Goal: Information Seeking & Learning: Find specific fact

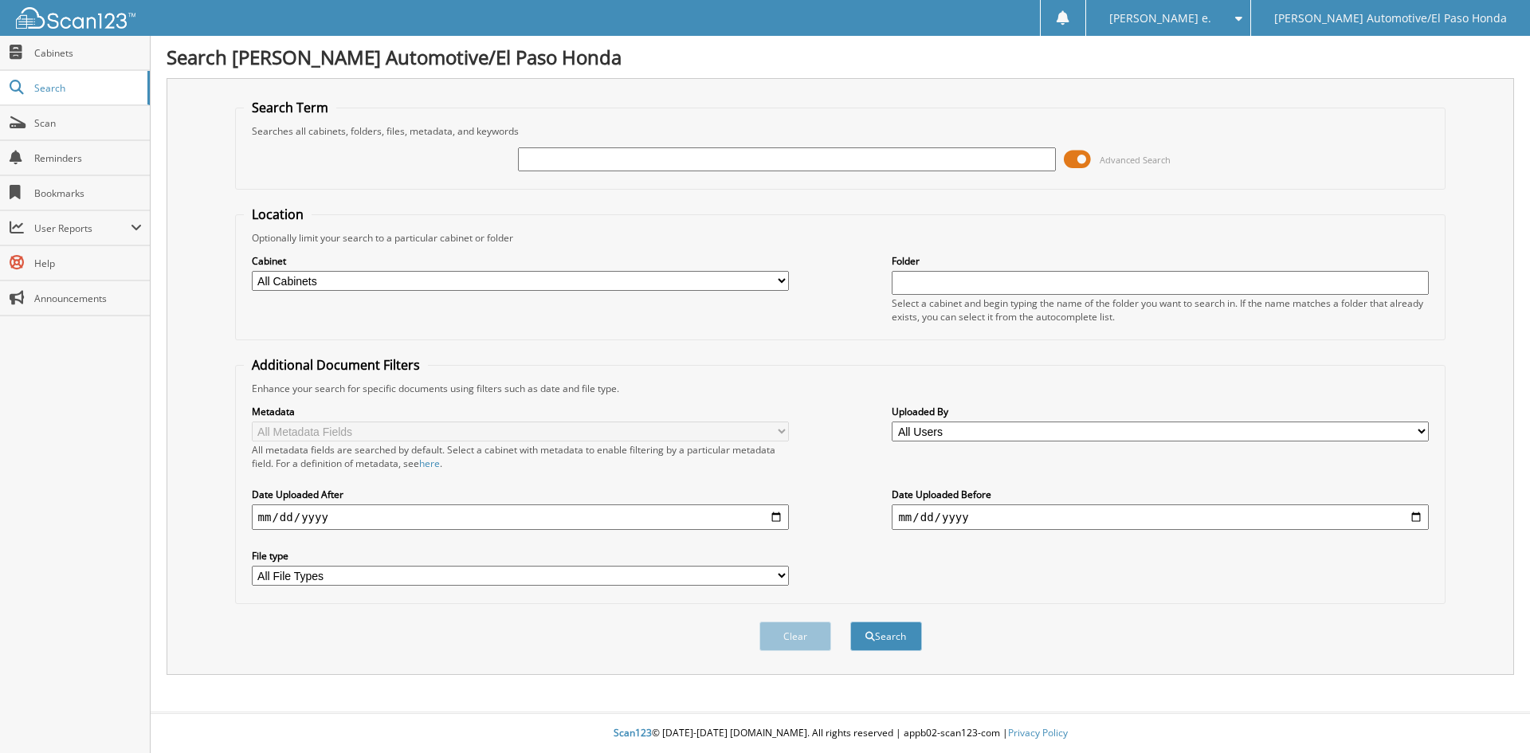
click at [550, 158] on input "text" at bounding box center [786, 159] width 537 height 24
type input "celia aguilar"
click at [900, 637] on button "Search" at bounding box center [887, 636] width 72 height 29
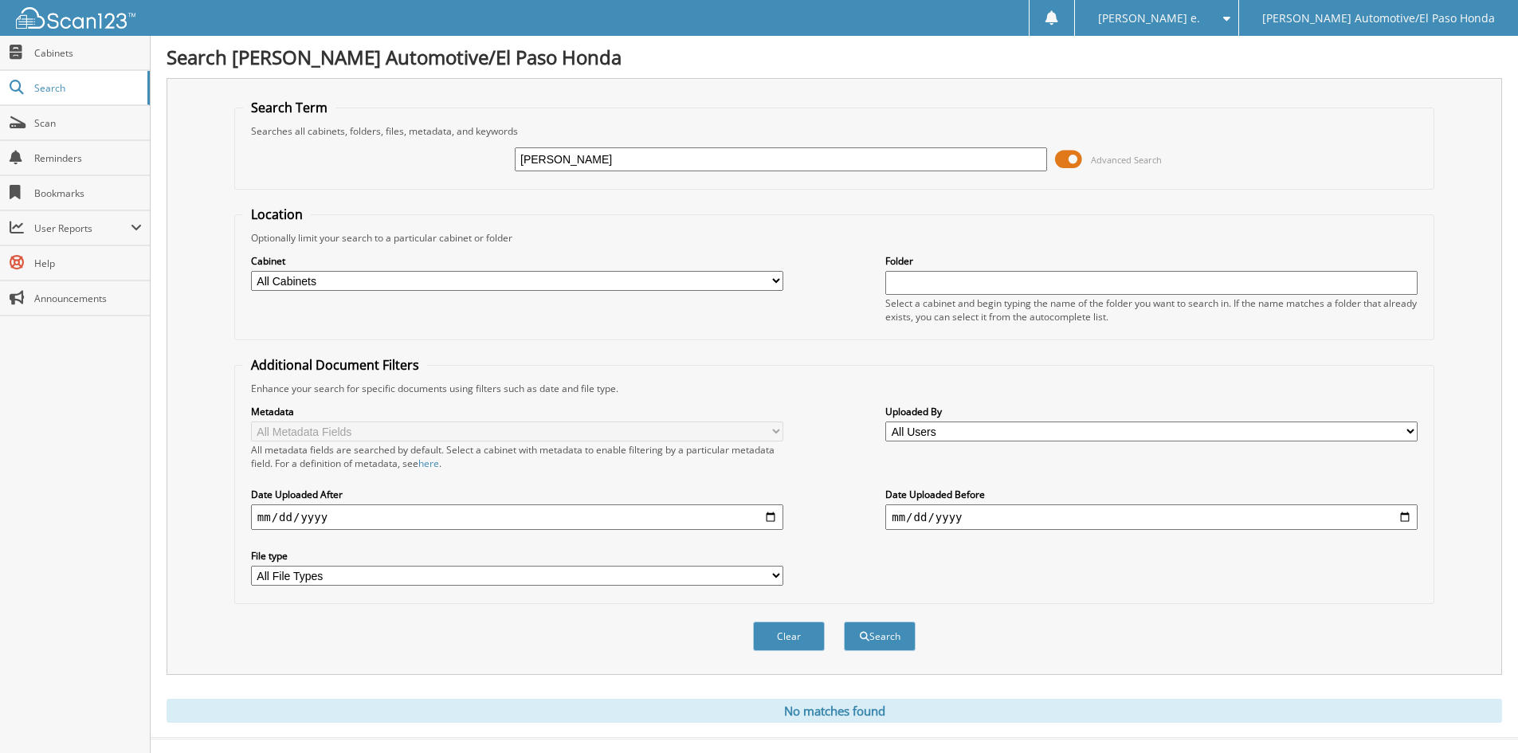
drag, startPoint x: 604, startPoint y: 160, endPoint x: 486, endPoint y: 153, distance: 118.2
click at [487, 153] on div "celia aguilar Advanced Search" at bounding box center [834, 159] width 1183 height 43
click at [587, 160] on input "ramon" at bounding box center [781, 159] width 532 height 24
type input "94797"
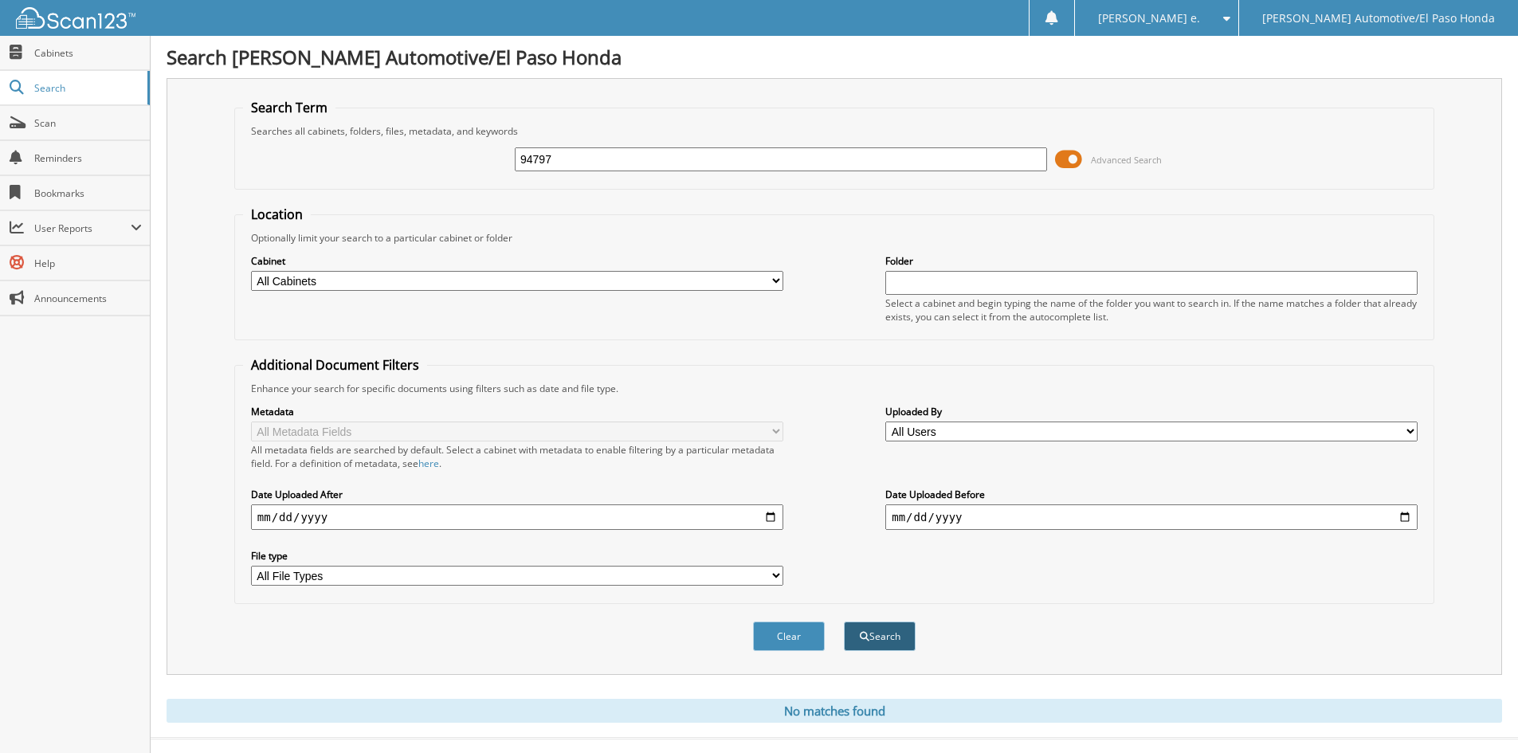
click at [882, 636] on button "Search" at bounding box center [880, 636] width 72 height 29
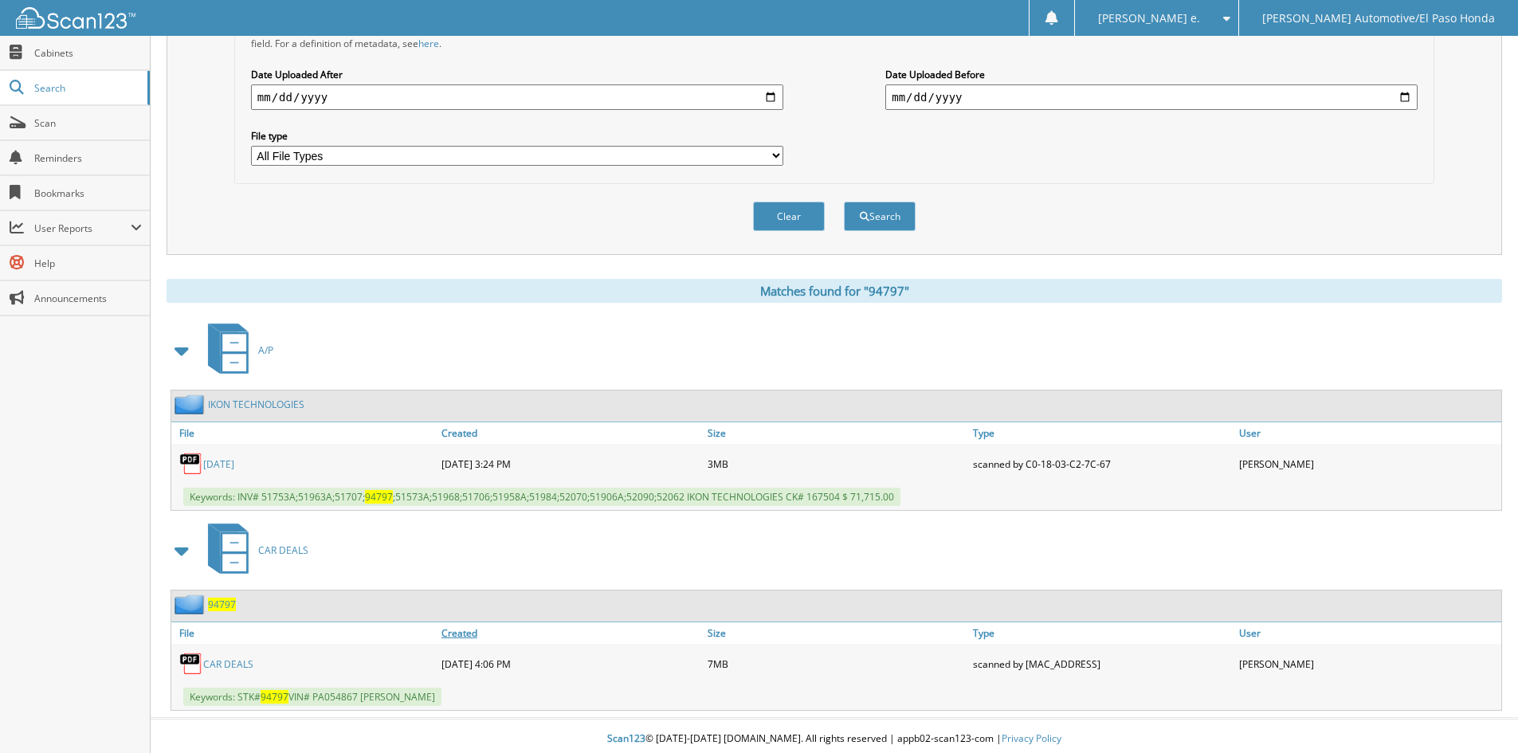
scroll to position [426, 0]
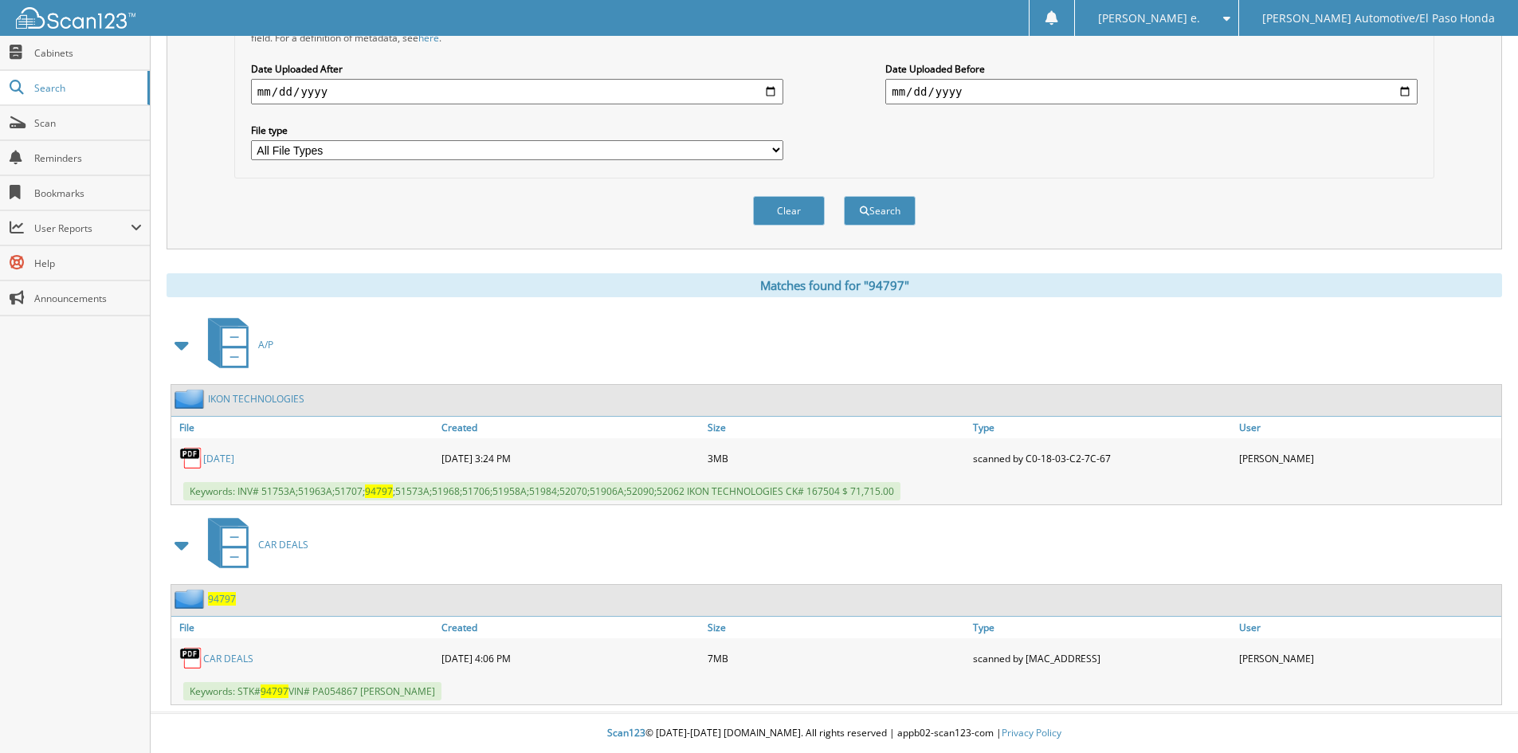
click at [215, 599] on span "94797" at bounding box center [222, 599] width 28 height 14
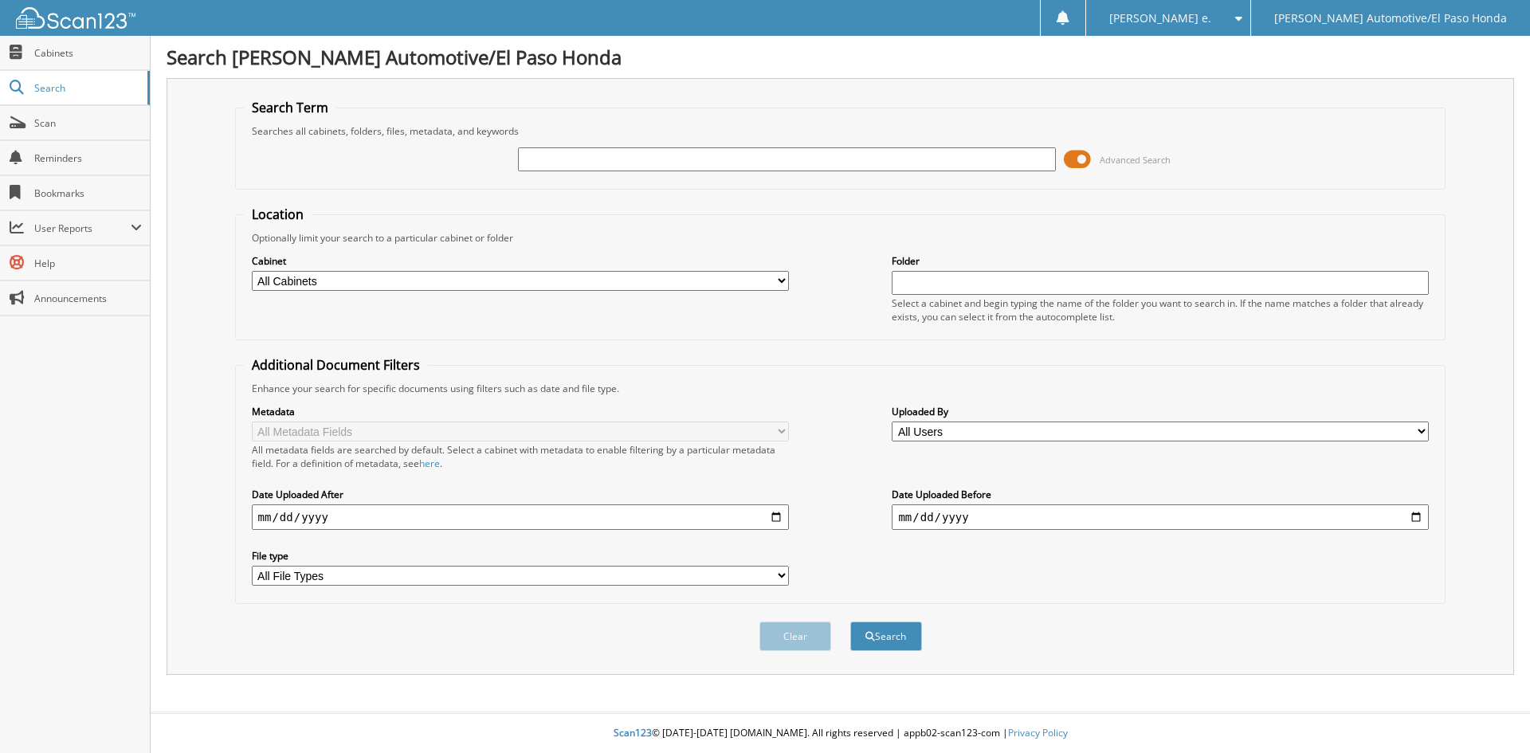
click at [540, 158] on input "text" at bounding box center [786, 159] width 537 height 24
type input "51026a"
click at [889, 641] on button "Search" at bounding box center [887, 636] width 72 height 29
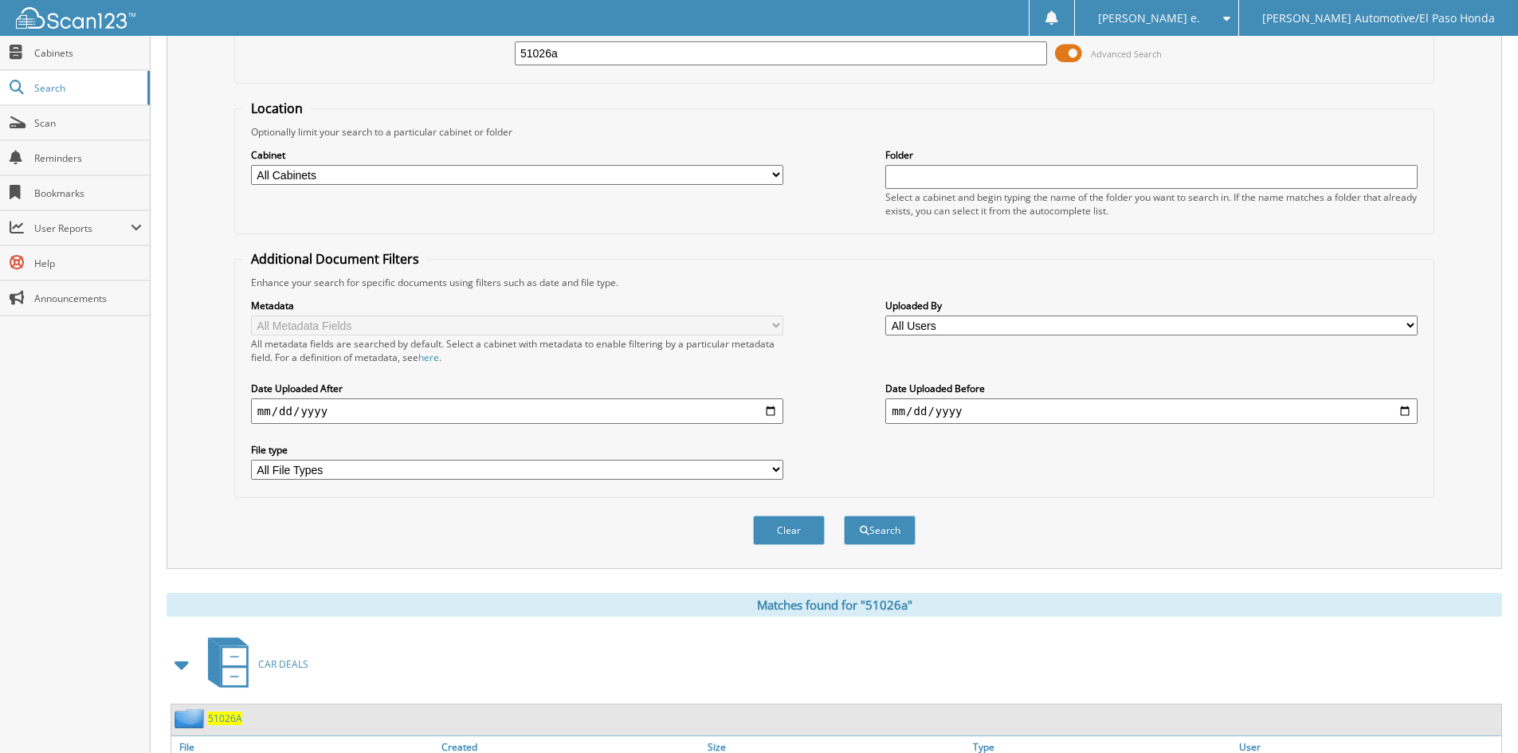
scroll to position [226, 0]
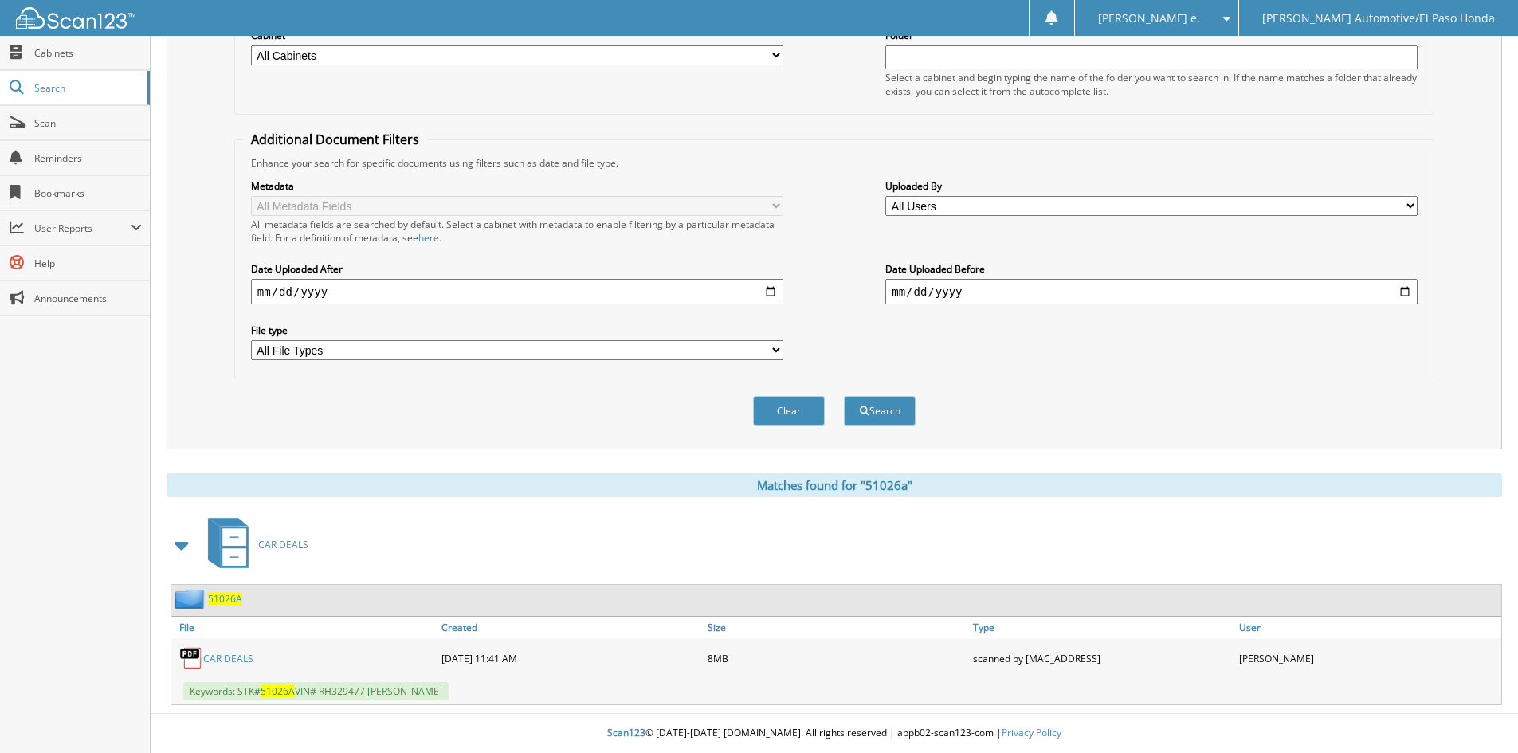
click at [222, 599] on span "51026A" at bounding box center [225, 599] width 34 height 14
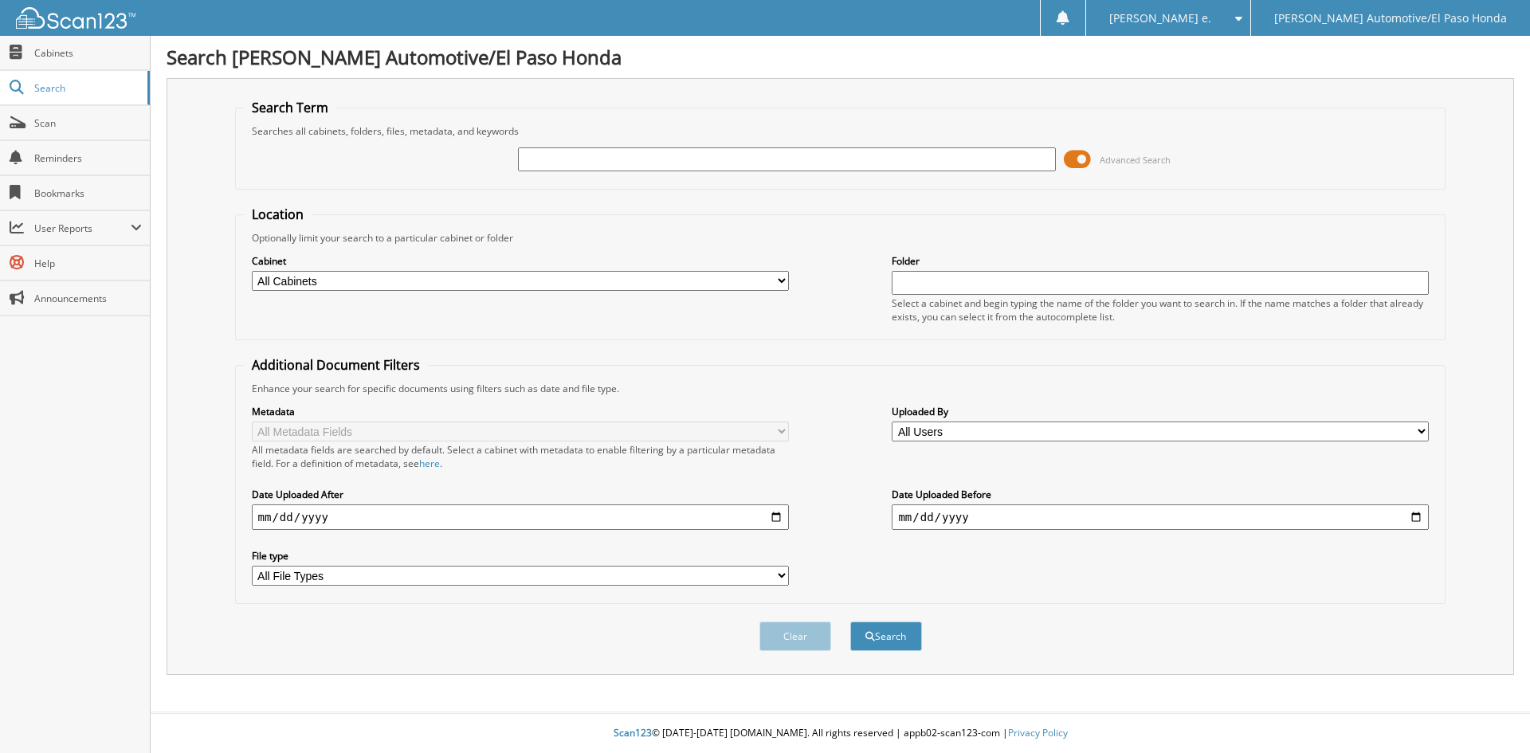
click at [568, 155] on input "text" at bounding box center [786, 159] width 537 height 24
type input "52008A"
click at [890, 646] on button "Search" at bounding box center [887, 636] width 72 height 29
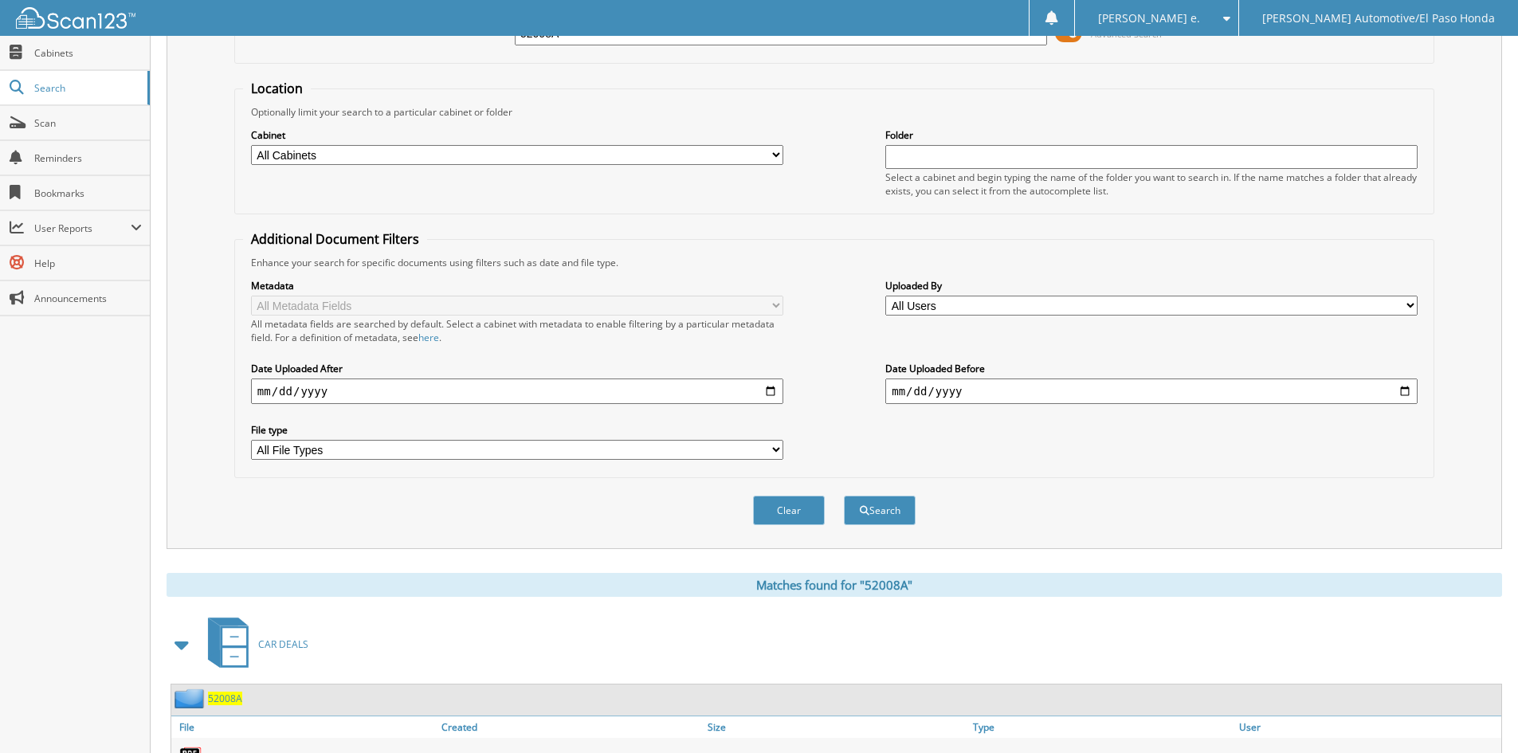
scroll to position [226, 0]
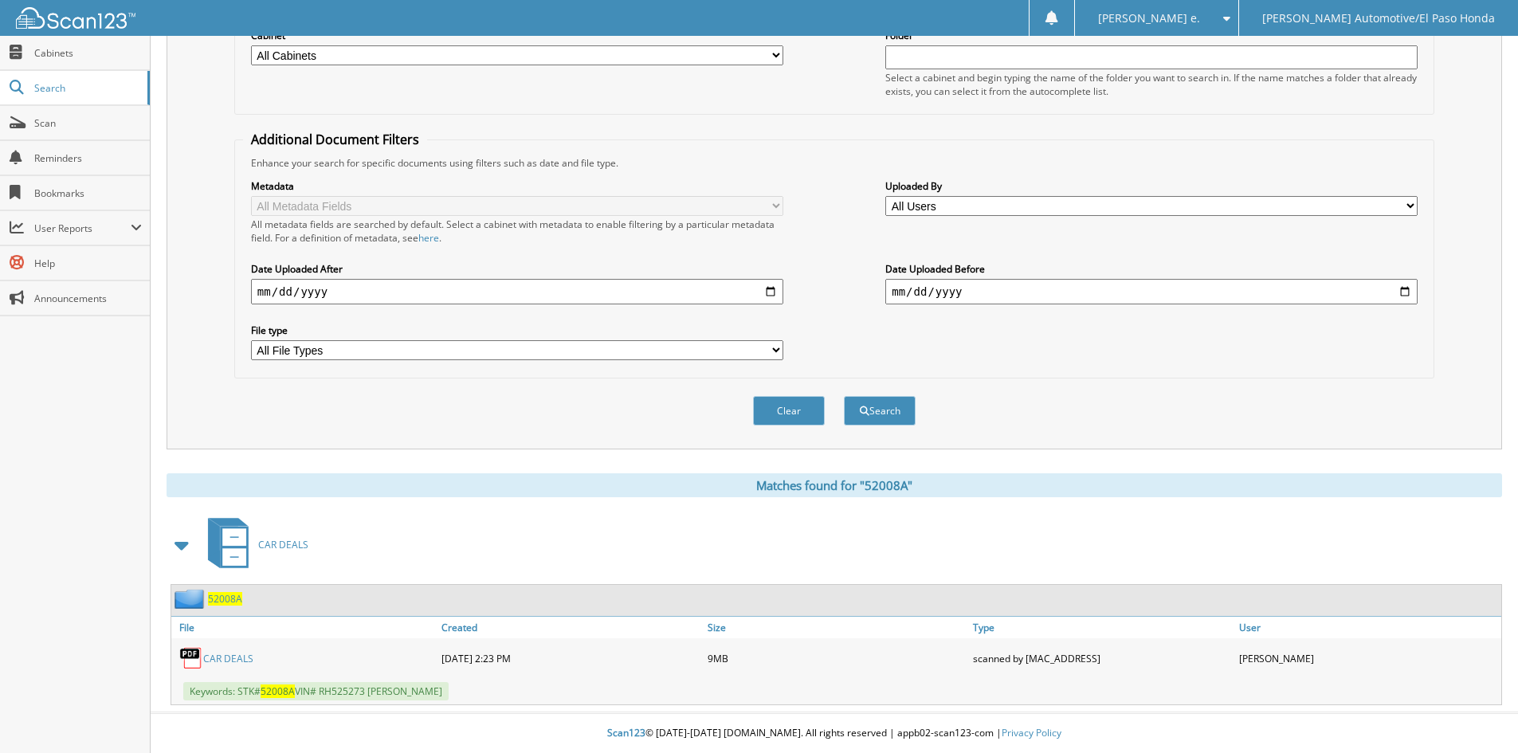
click at [232, 602] on span "52008A" at bounding box center [225, 599] width 34 height 14
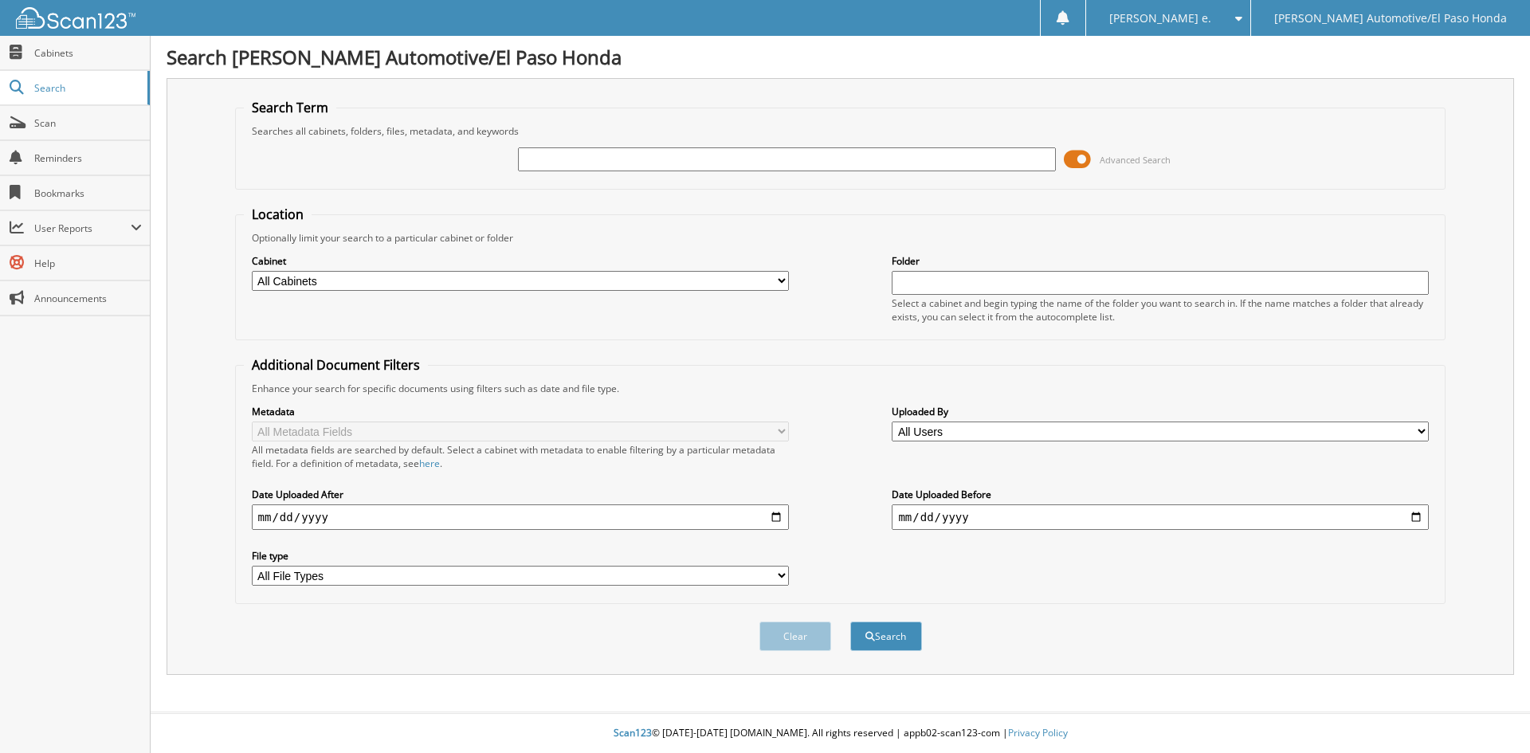
click at [655, 161] on input "text" at bounding box center [786, 159] width 537 height 24
type input "94772B"
click at [868, 646] on button "Search" at bounding box center [887, 636] width 72 height 29
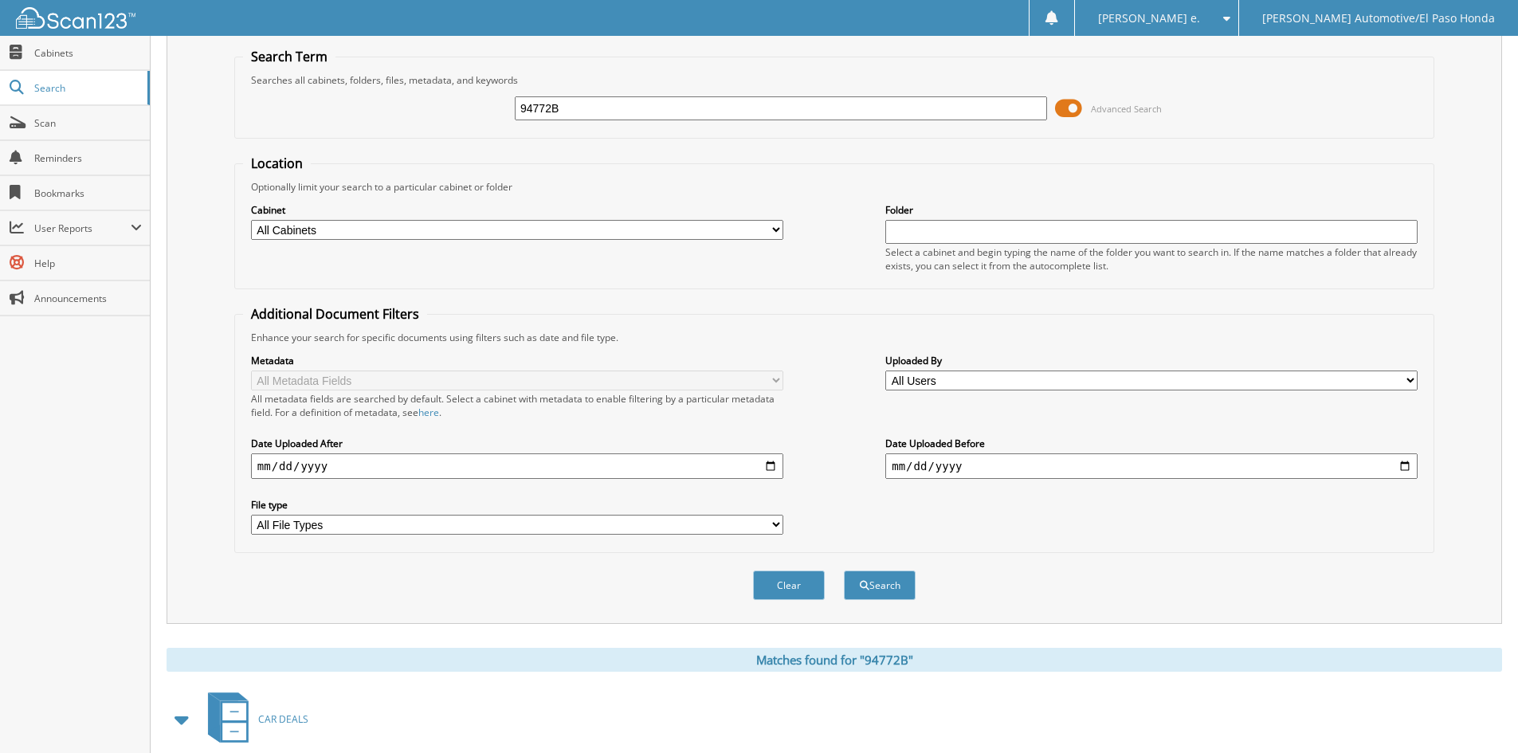
scroll to position [226, 0]
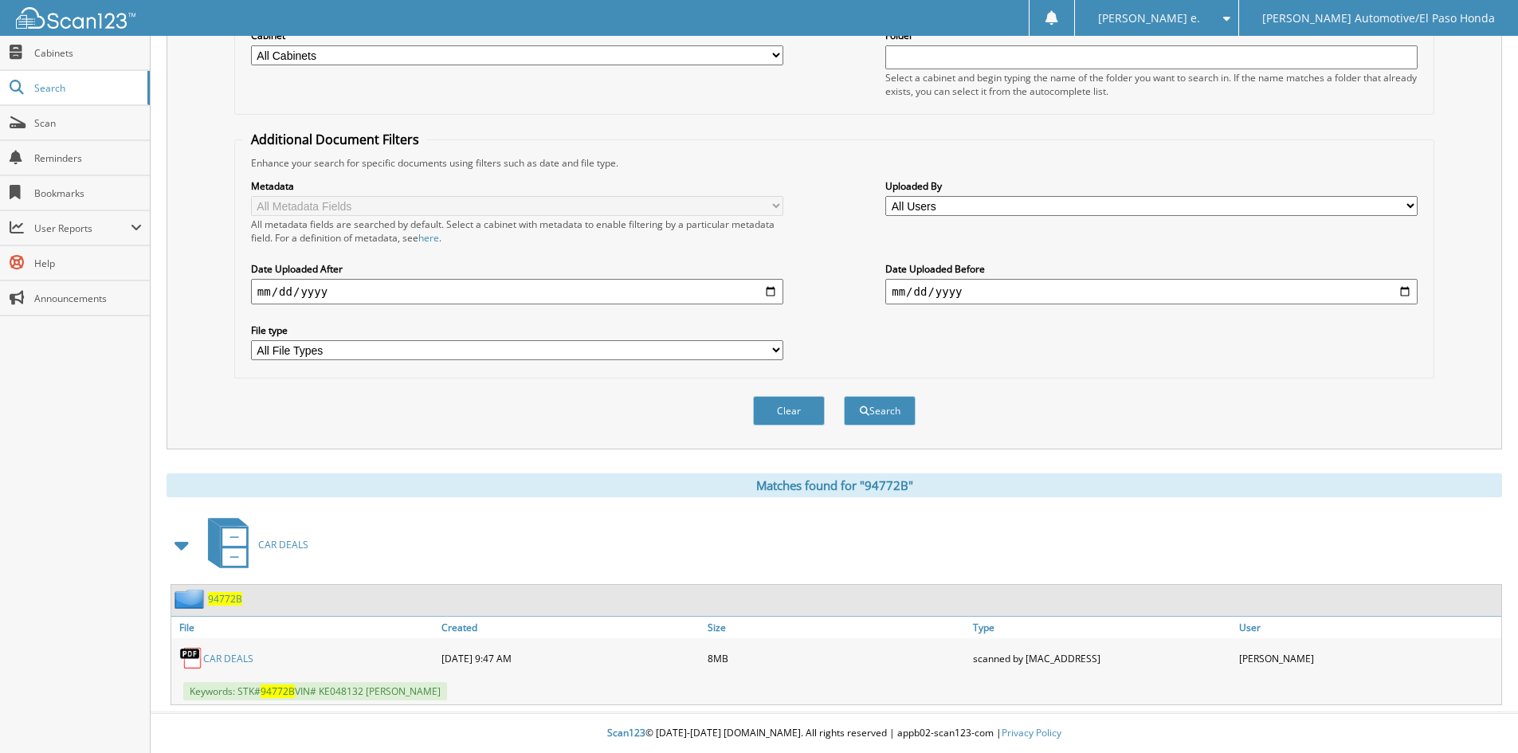
click at [224, 599] on span "94772B" at bounding box center [225, 599] width 34 height 14
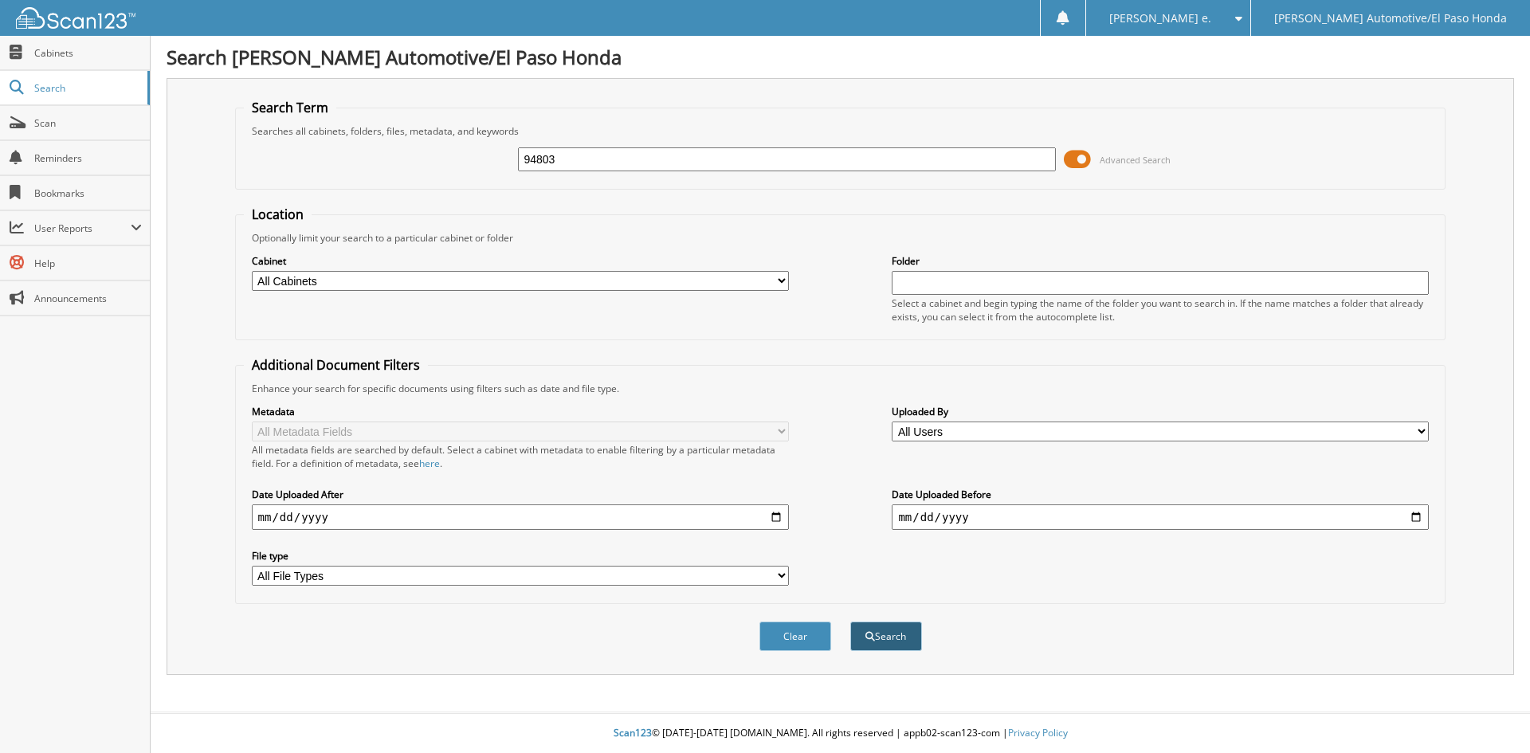
type input "94803"
click at [888, 643] on button "Search" at bounding box center [887, 636] width 72 height 29
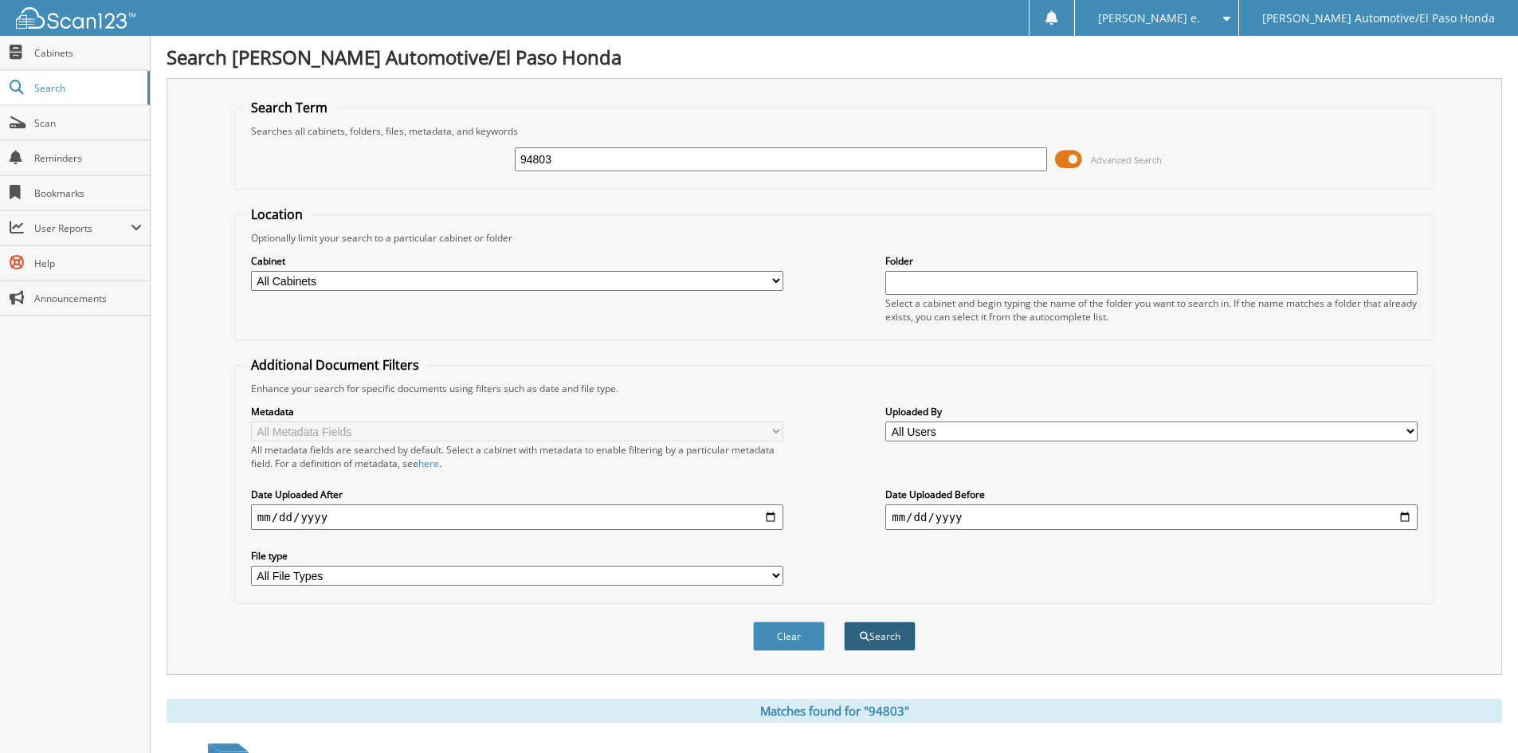
click at [882, 638] on button "Search" at bounding box center [880, 636] width 72 height 29
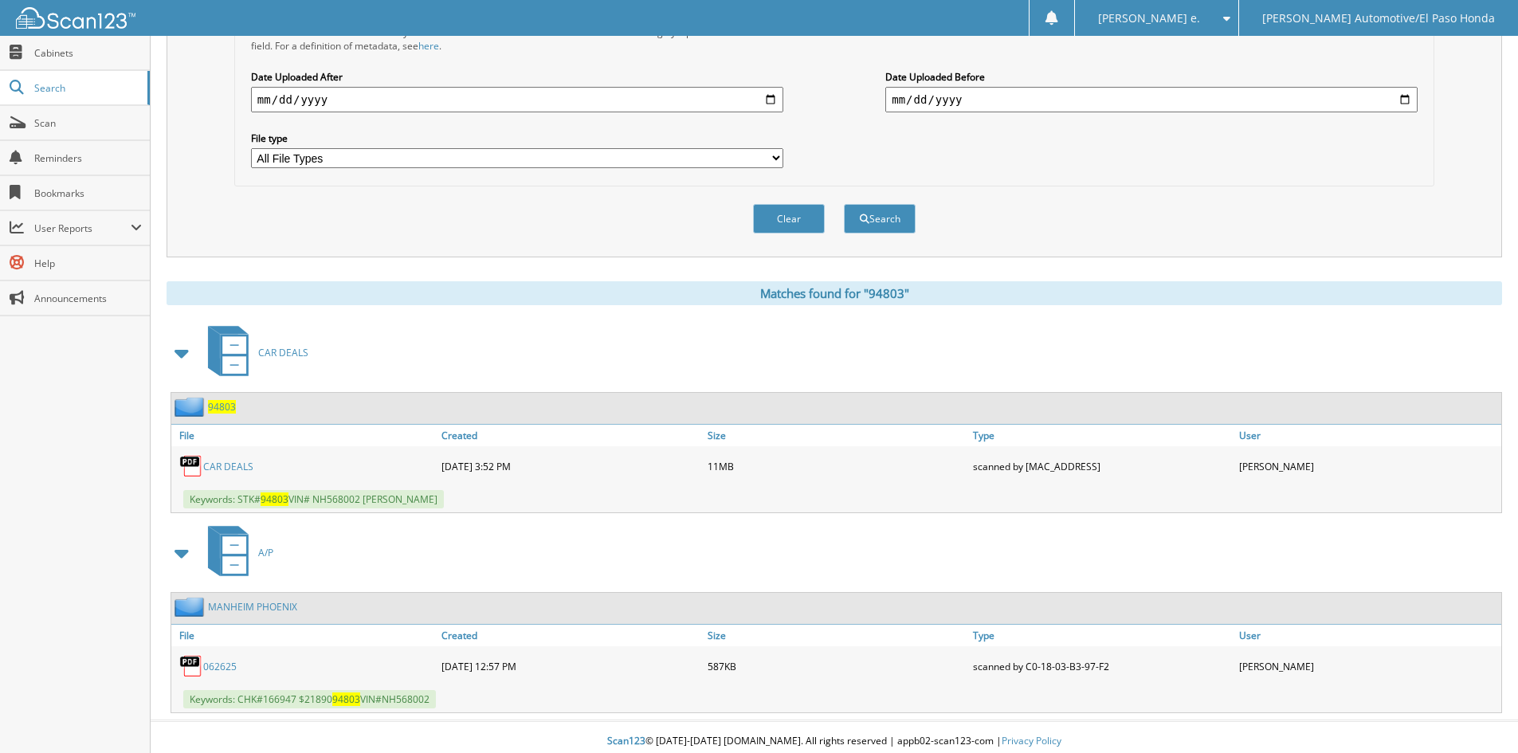
scroll to position [426, 0]
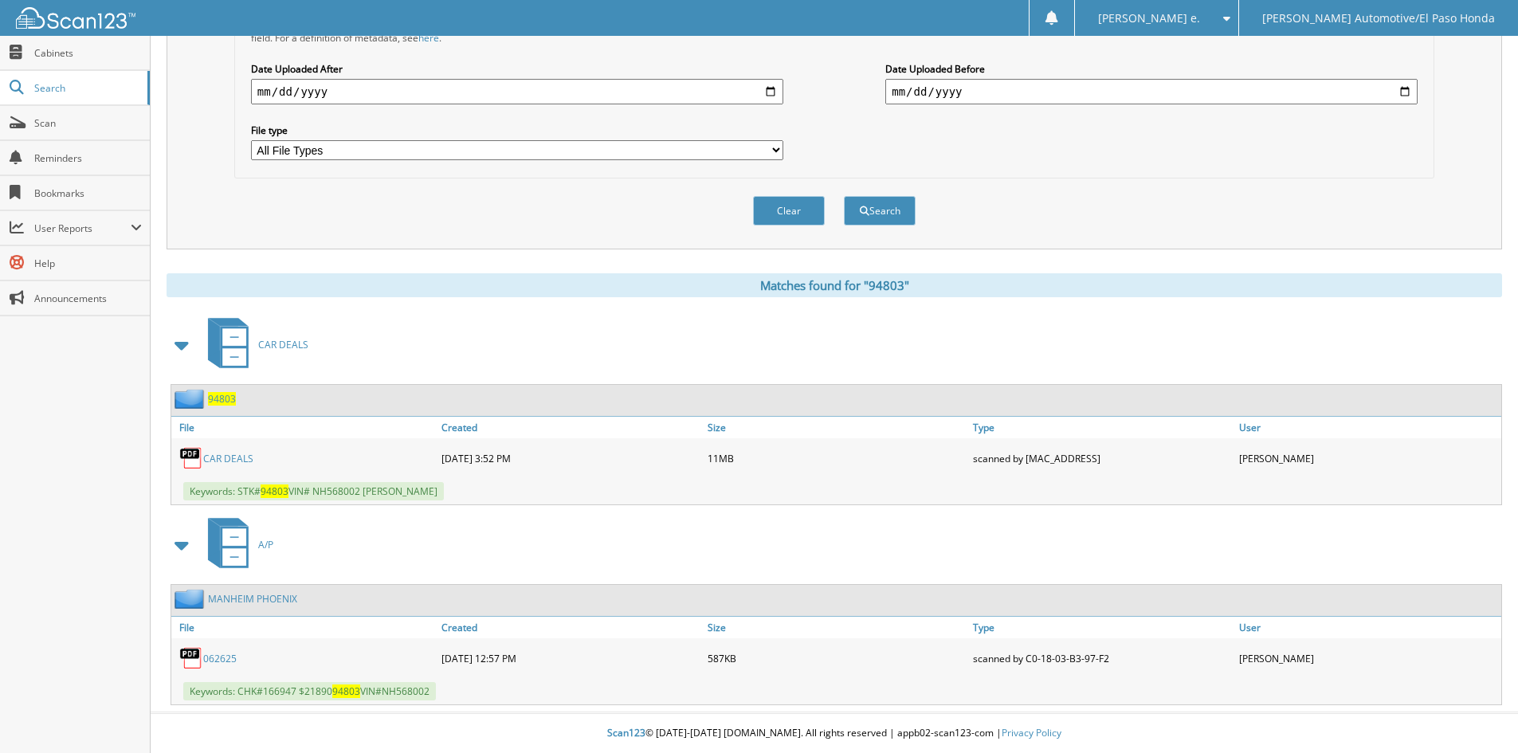
click at [215, 396] on span "94803" at bounding box center [222, 399] width 28 height 14
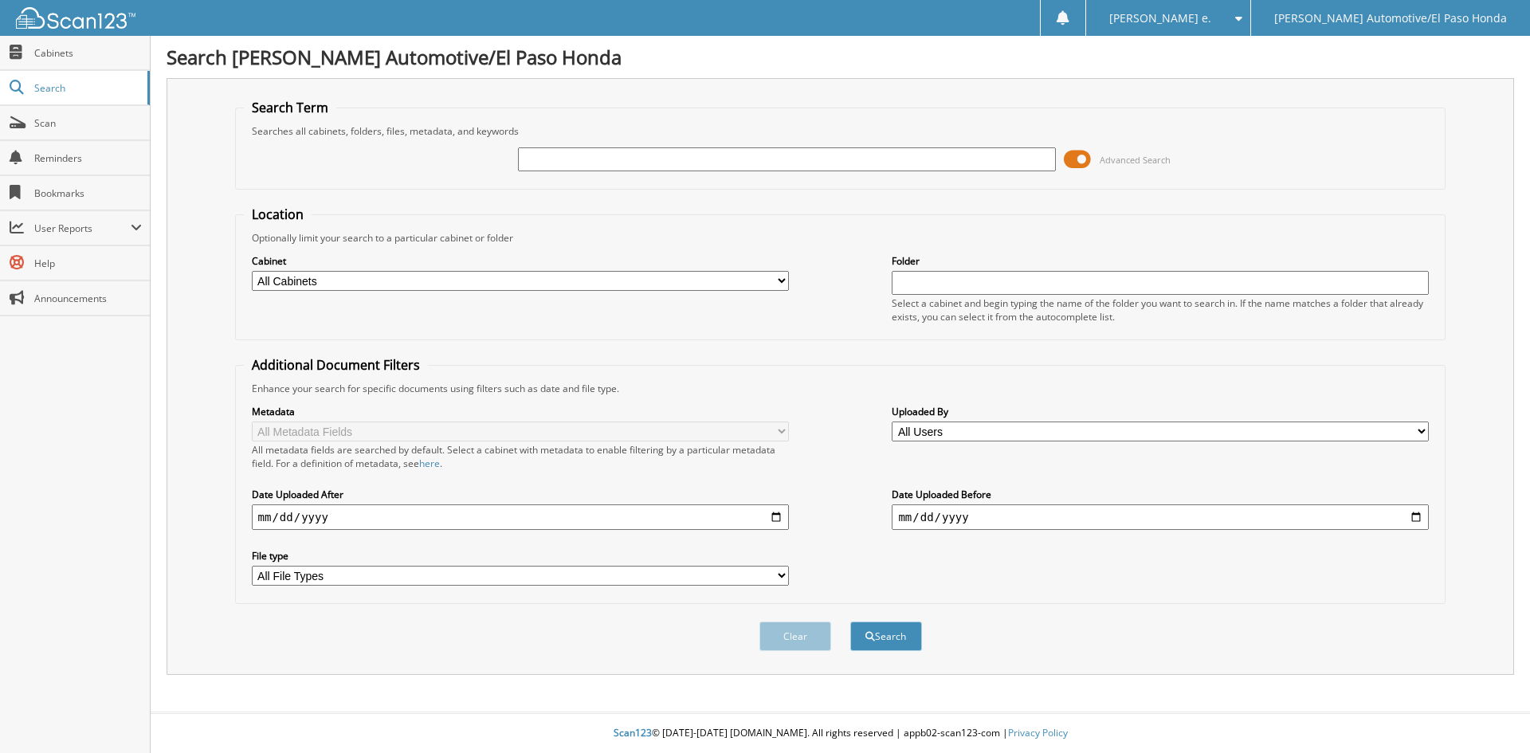
click at [693, 156] on input "text" at bounding box center [786, 159] width 537 height 24
type input "52106"
click at [892, 641] on button "Search" at bounding box center [887, 636] width 72 height 29
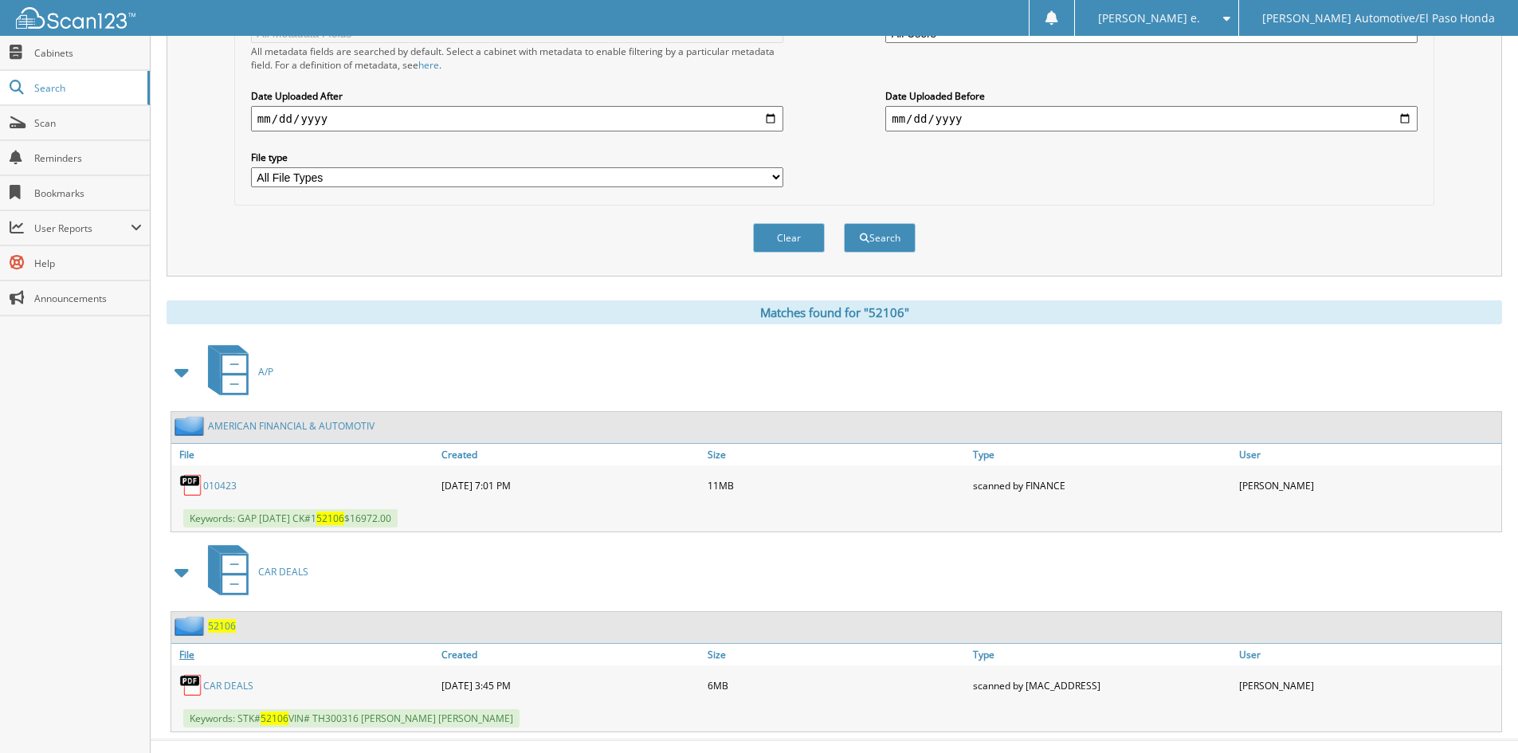
scroll to position [426, 0]
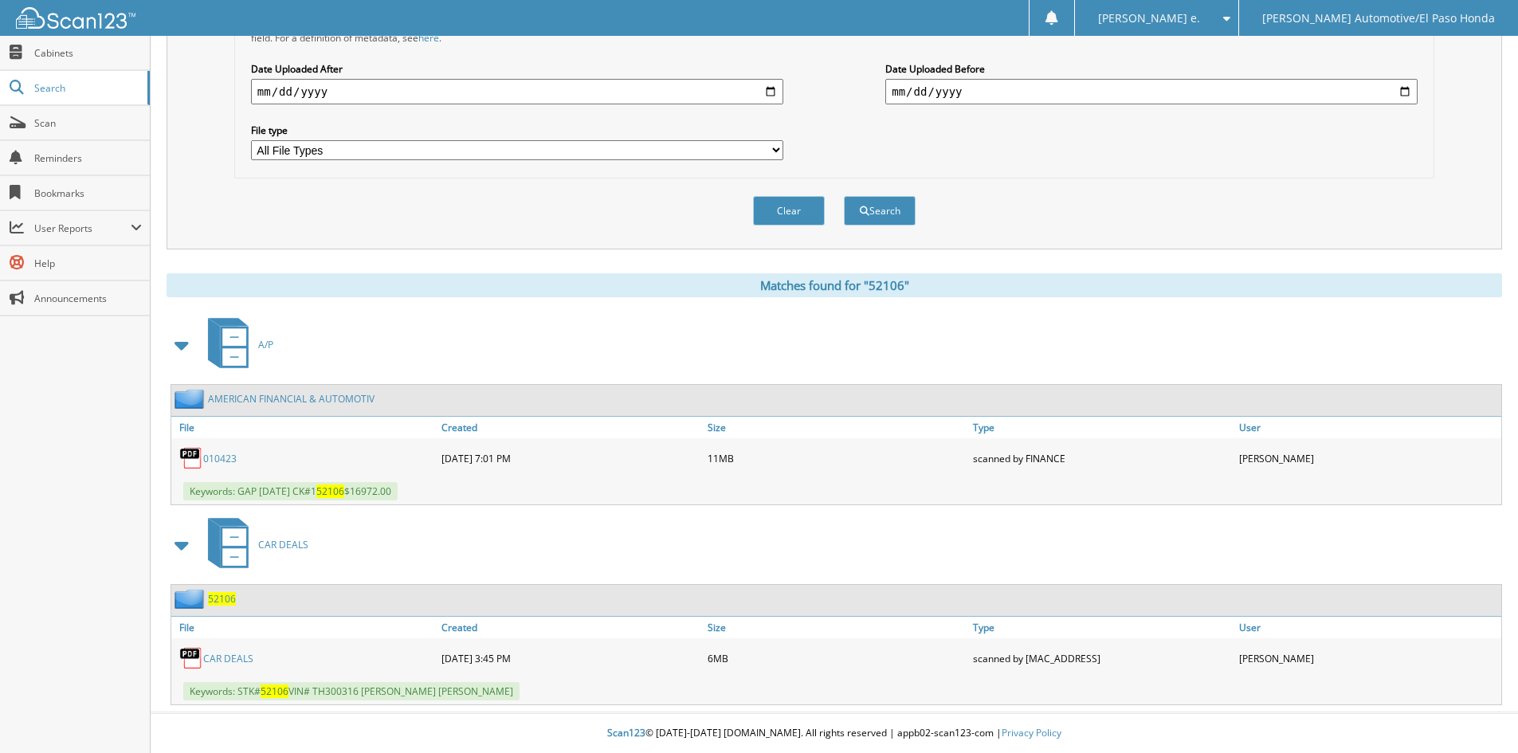
click at [213, 596] on span "52106" at bounding box center [222, 599] width 28 height 14
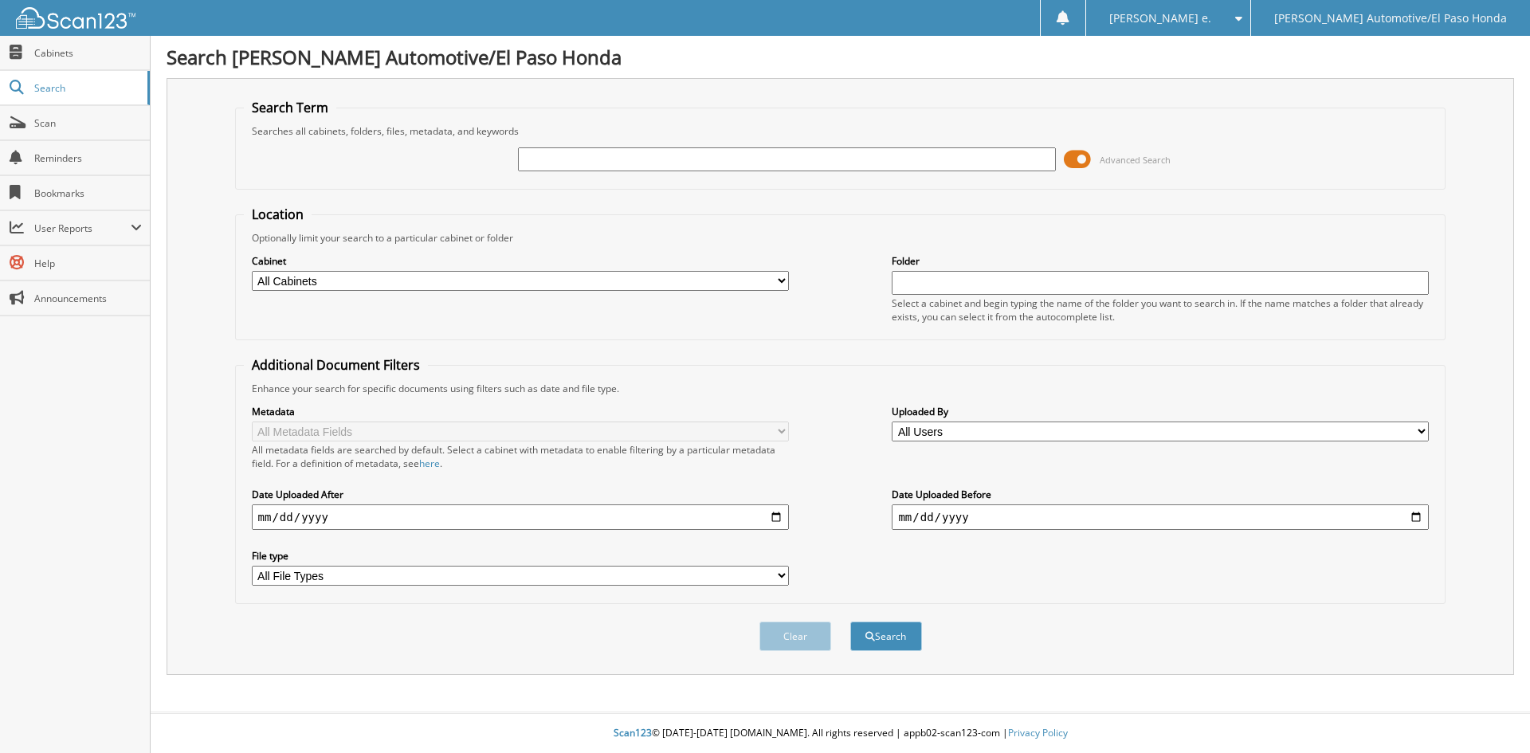
click at [683, 155] on input "text" at bounding box center [786, 159] width 537 height 24
type input "52203"
click at [899, 640] on button "Search" at bounding box center [887, 636] width 72 height 29
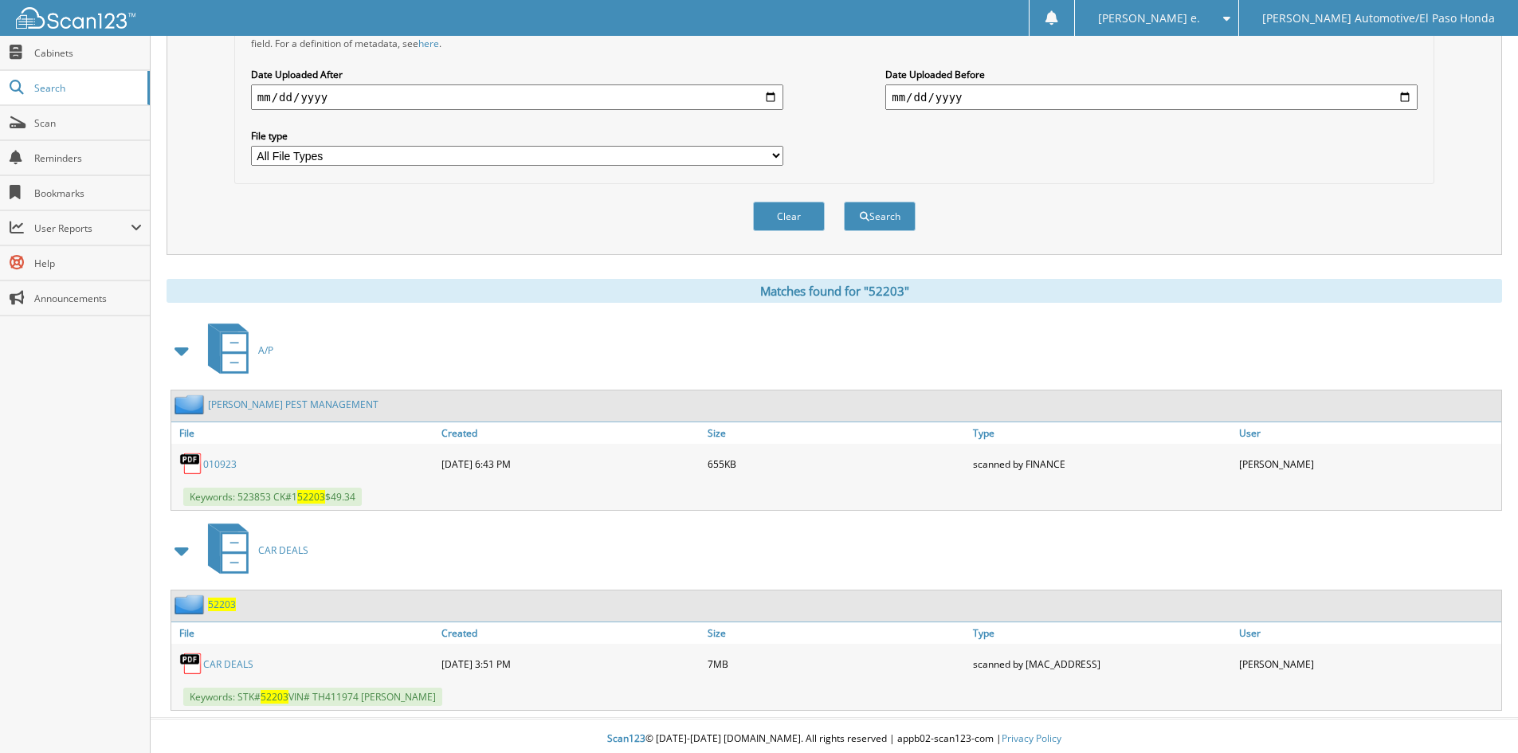
scroll to position [426, 0]
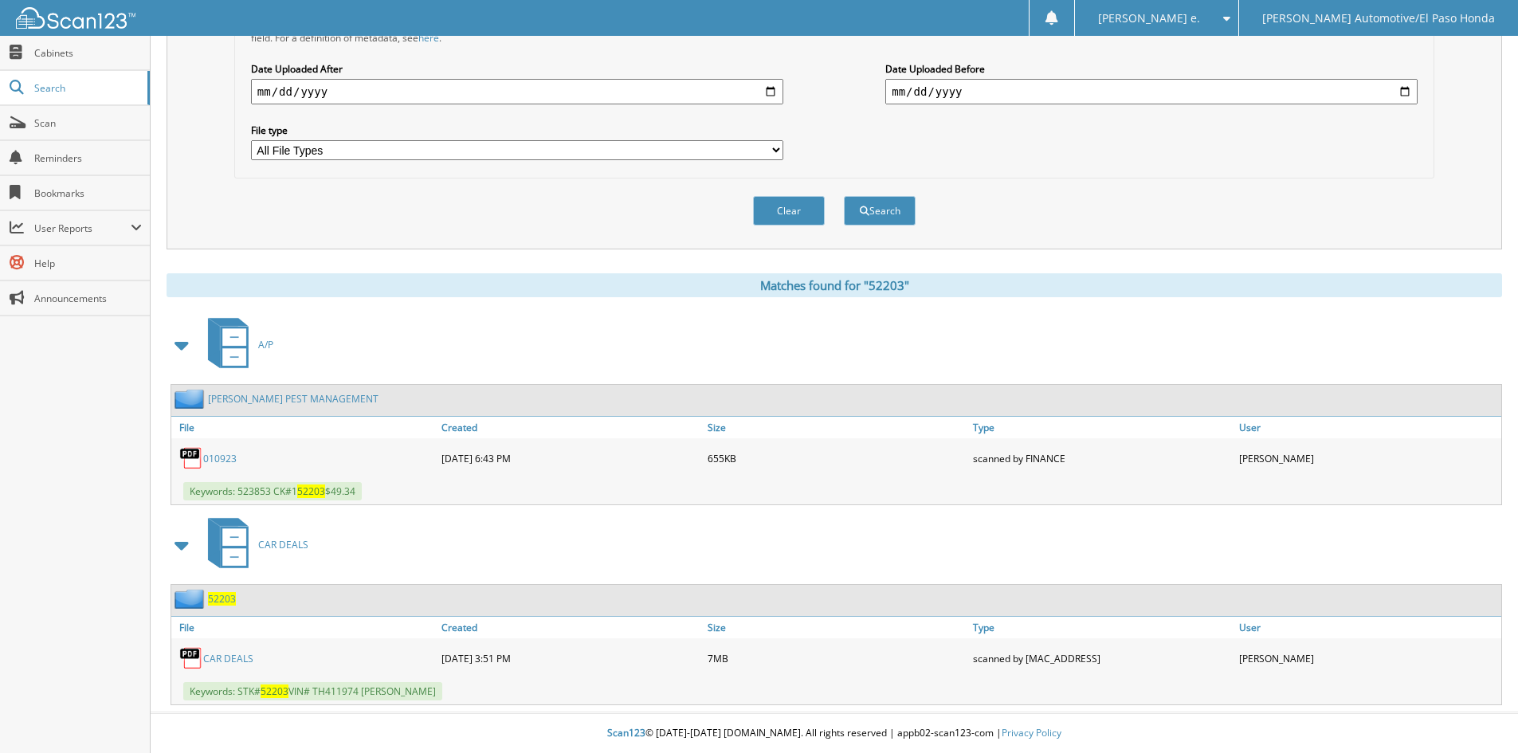
click at [226, 597] on span "52203" at bounding box center [222, 599] width 28 height 14
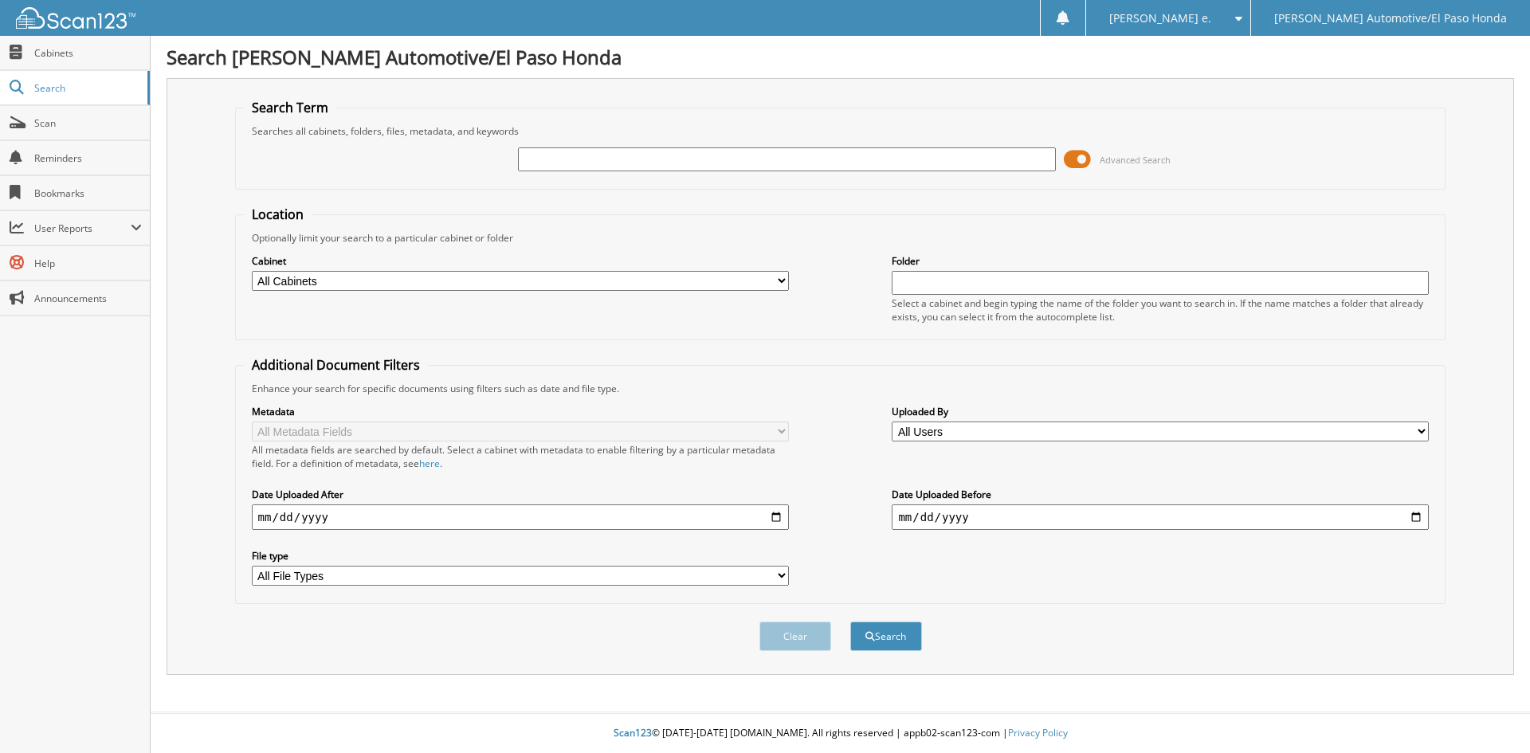
click at [544, 162] on input "text" at bounding box center [786, 159] width 537 height 24
type input "52178"
click at [886, 636] on button "Search" at bounding box center [887, 636] width 72 height 29
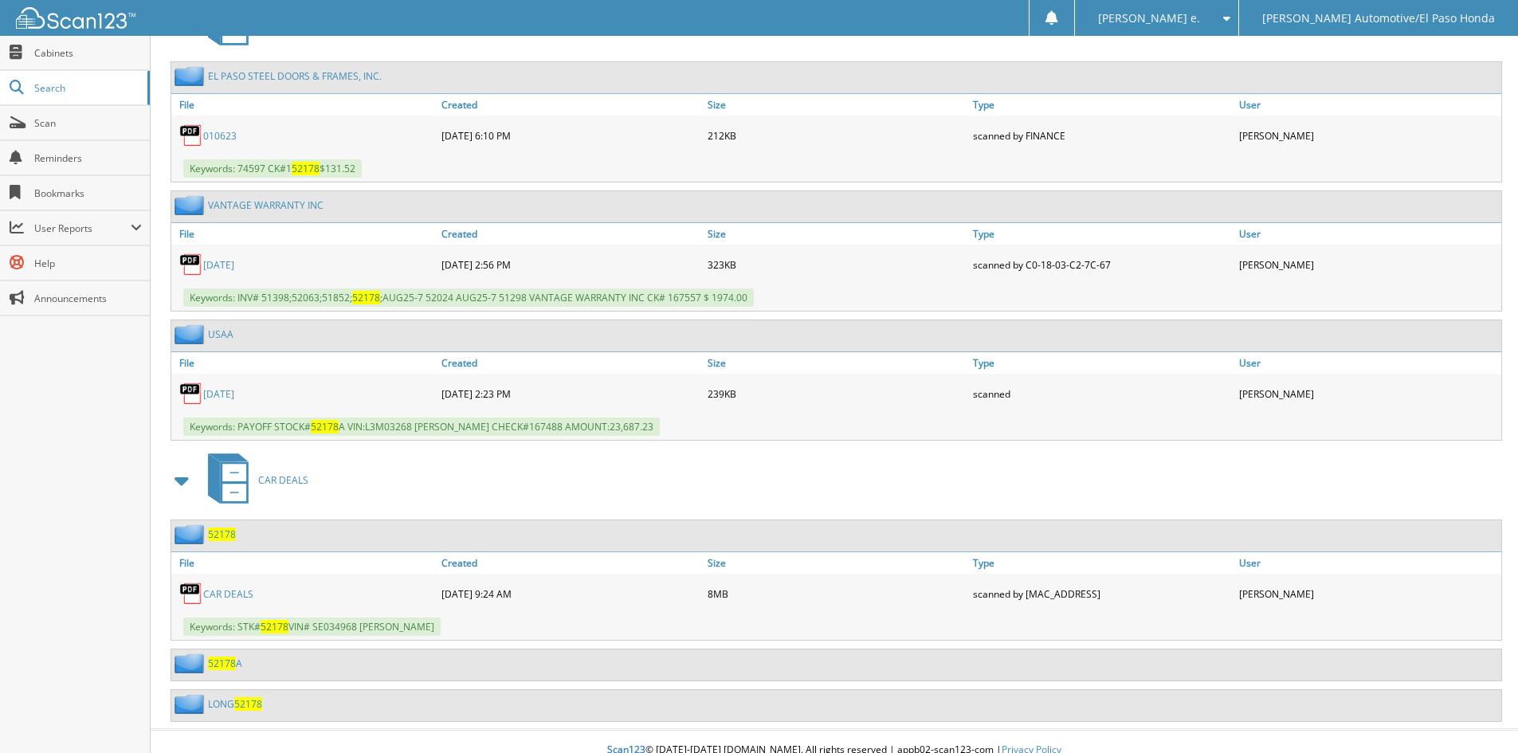
scroll to position [766, 0]
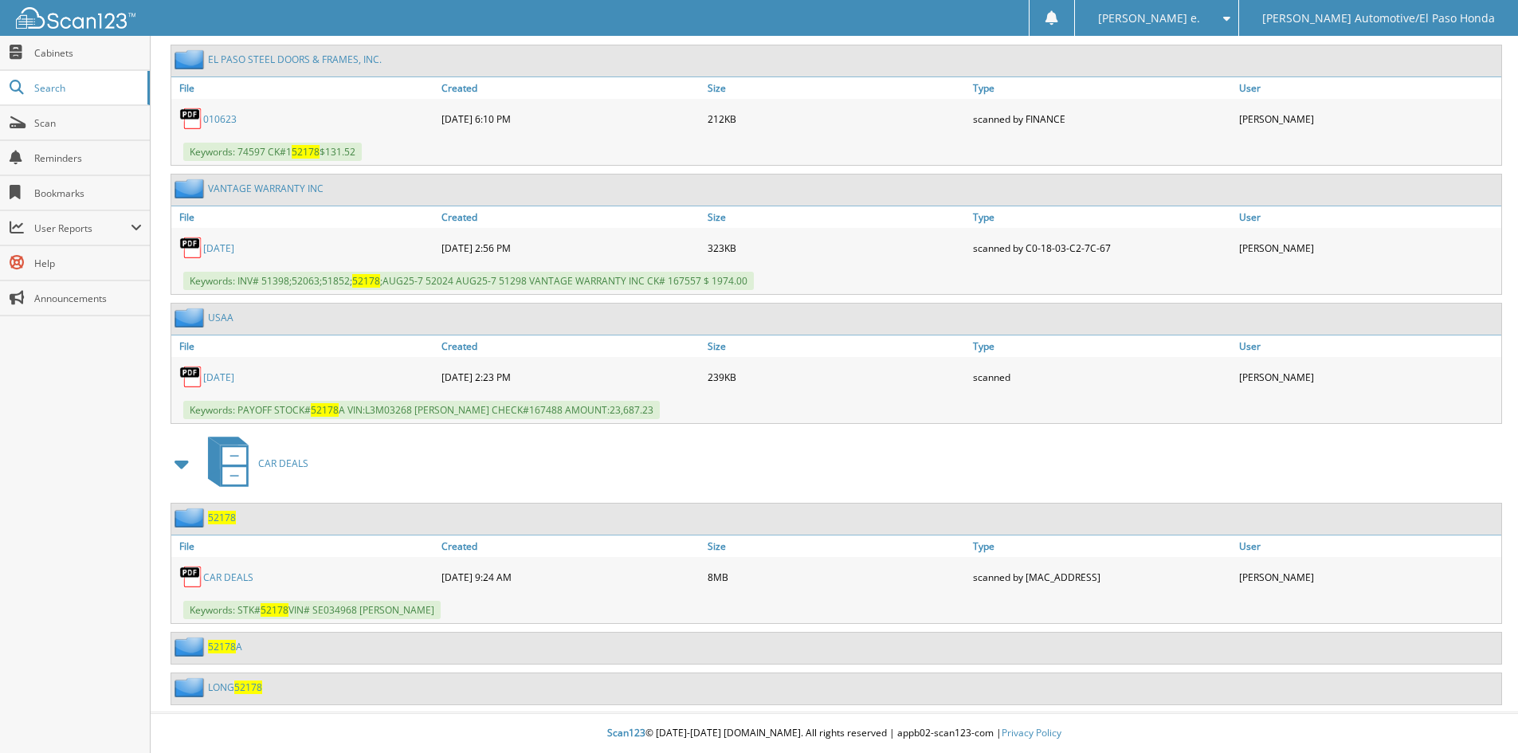
click at [226, 514] on span "52178" at bounding box center [222, 518] width 28 height 14
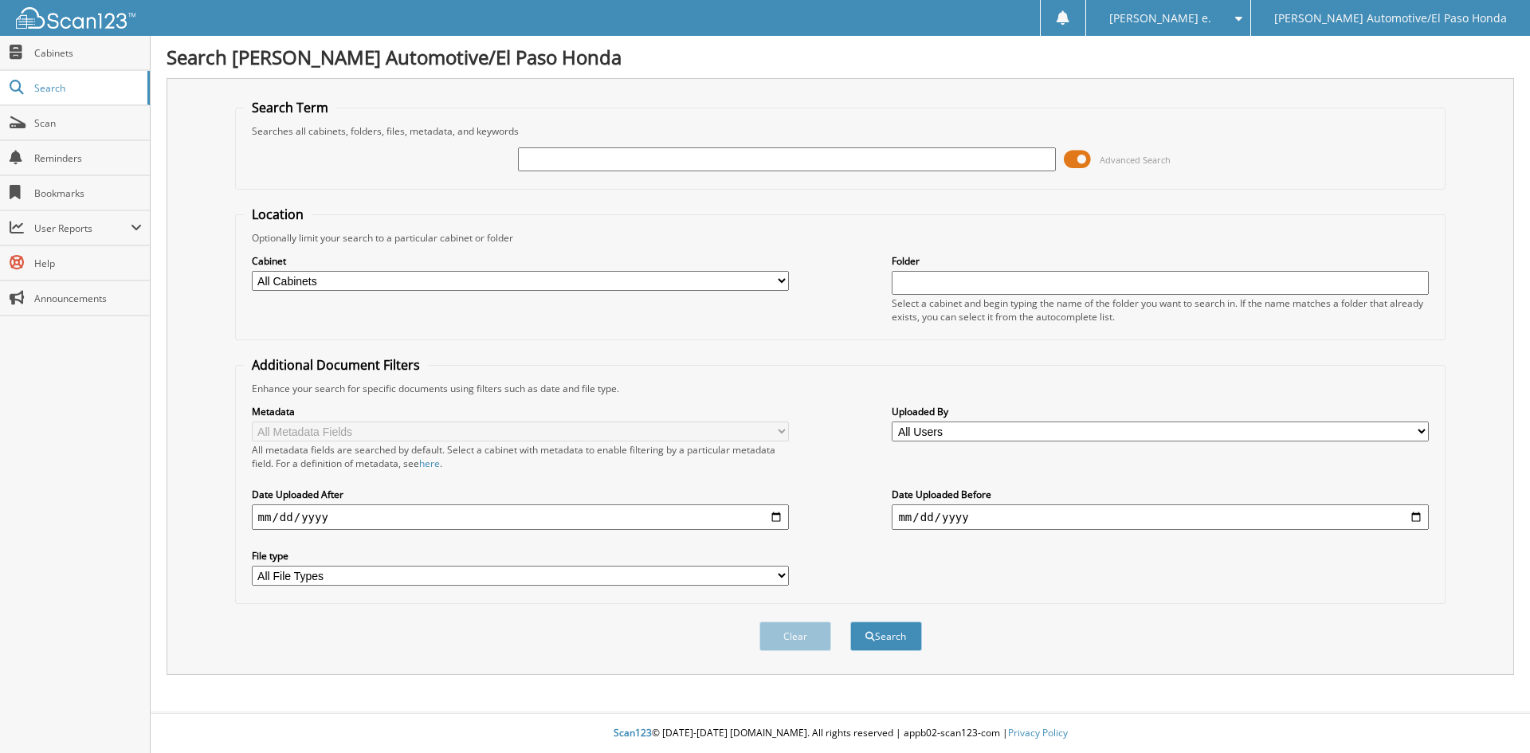
click at [544, 159] on input "text" at bounding box center [786, 159] width 537 height 24
type input "51683"
click at [894, 635] on button "Search" at bounding box center [887, 636] width 72 height 29
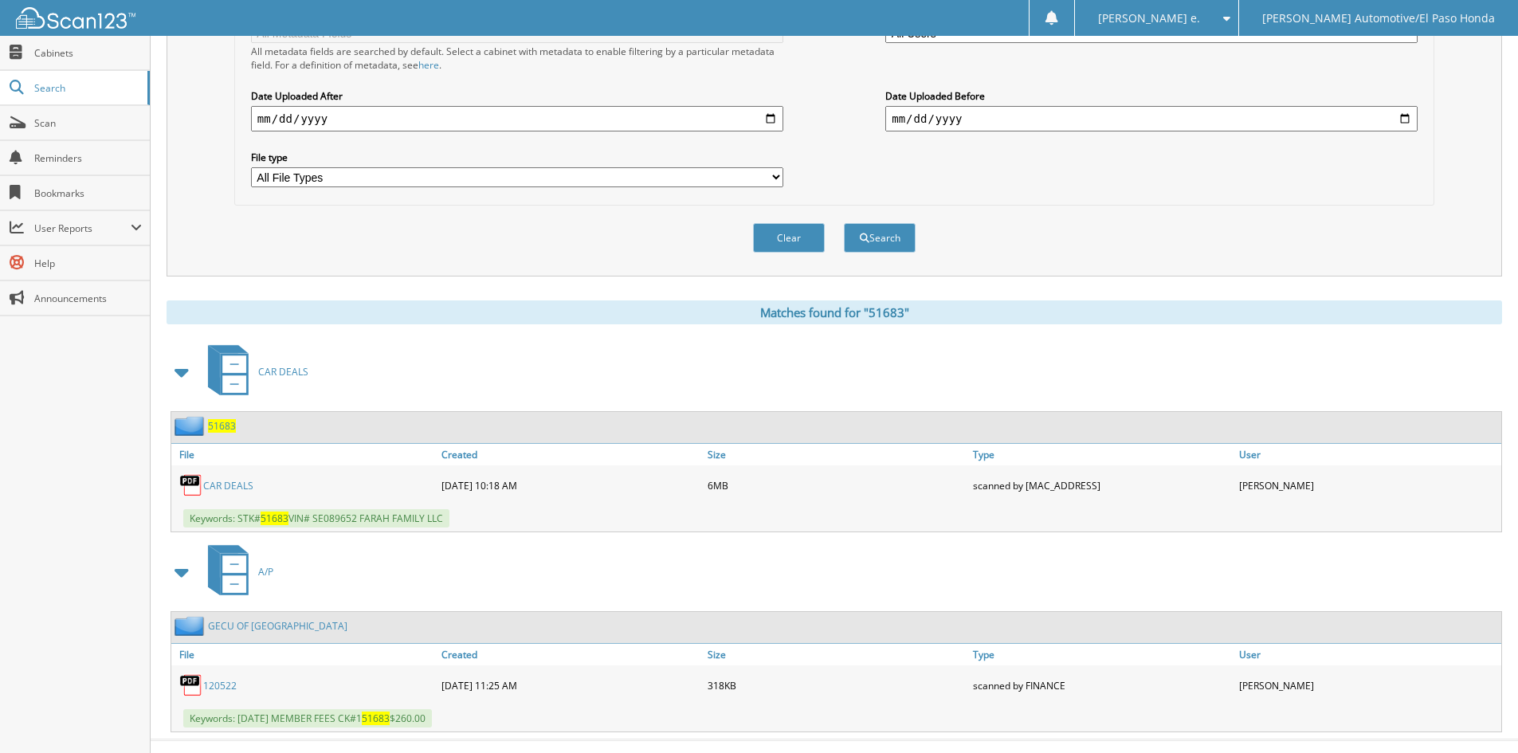
scroll to position [426, 0]
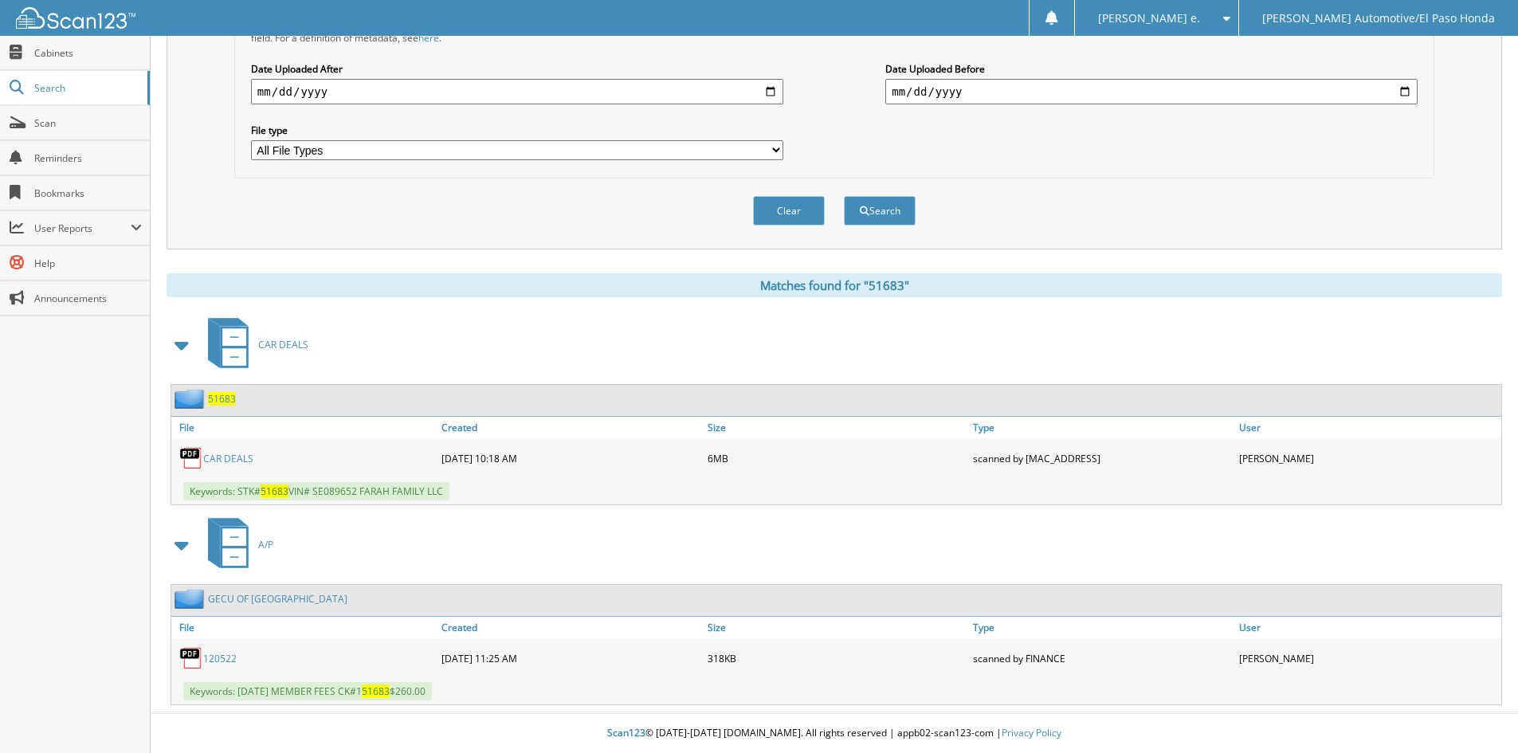
click at [217, 399] on span "51683" at bounding box center [222, 399] width 28 height 14
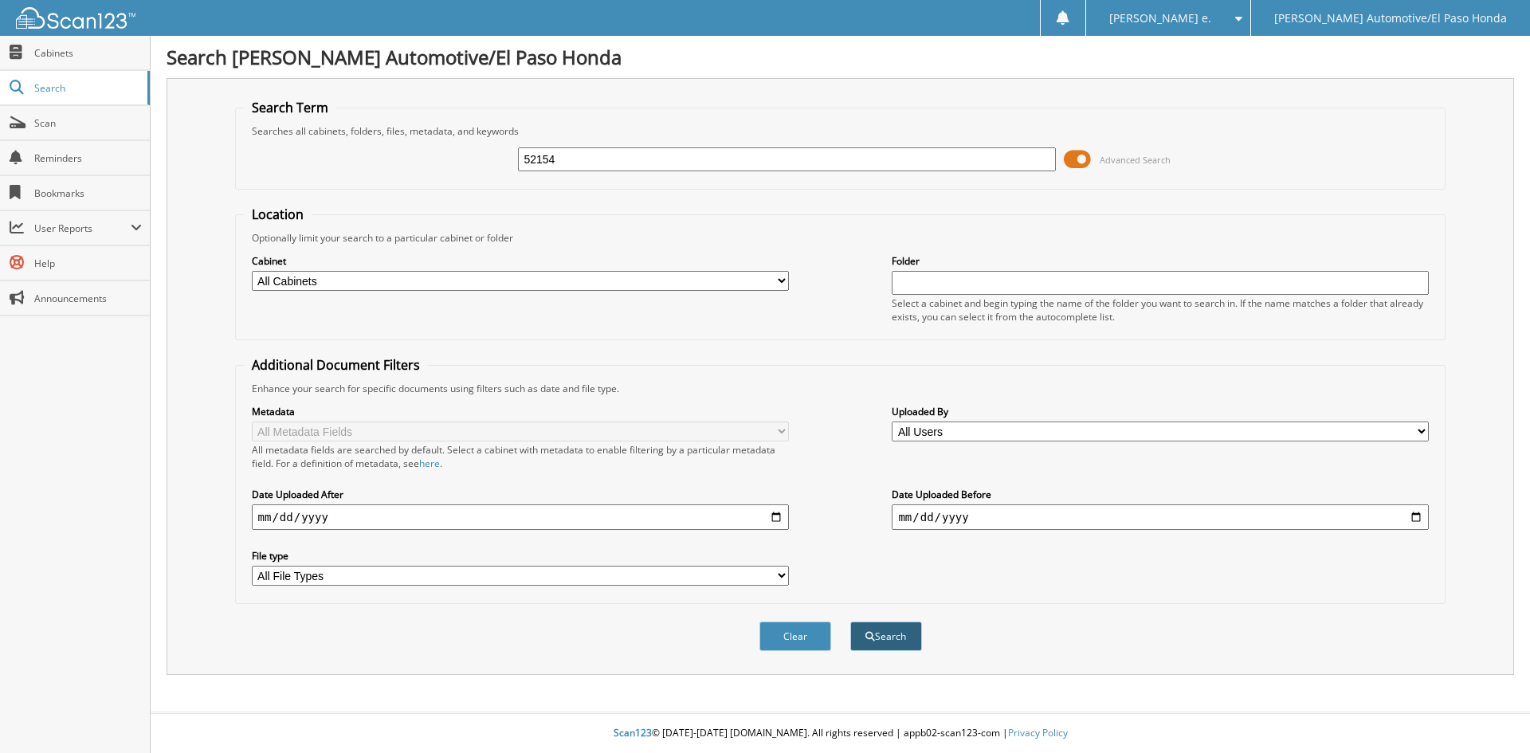
type input "52154"
click at [892, 629] on button "Search" at bounding box center [887, 636] width 72 height 29
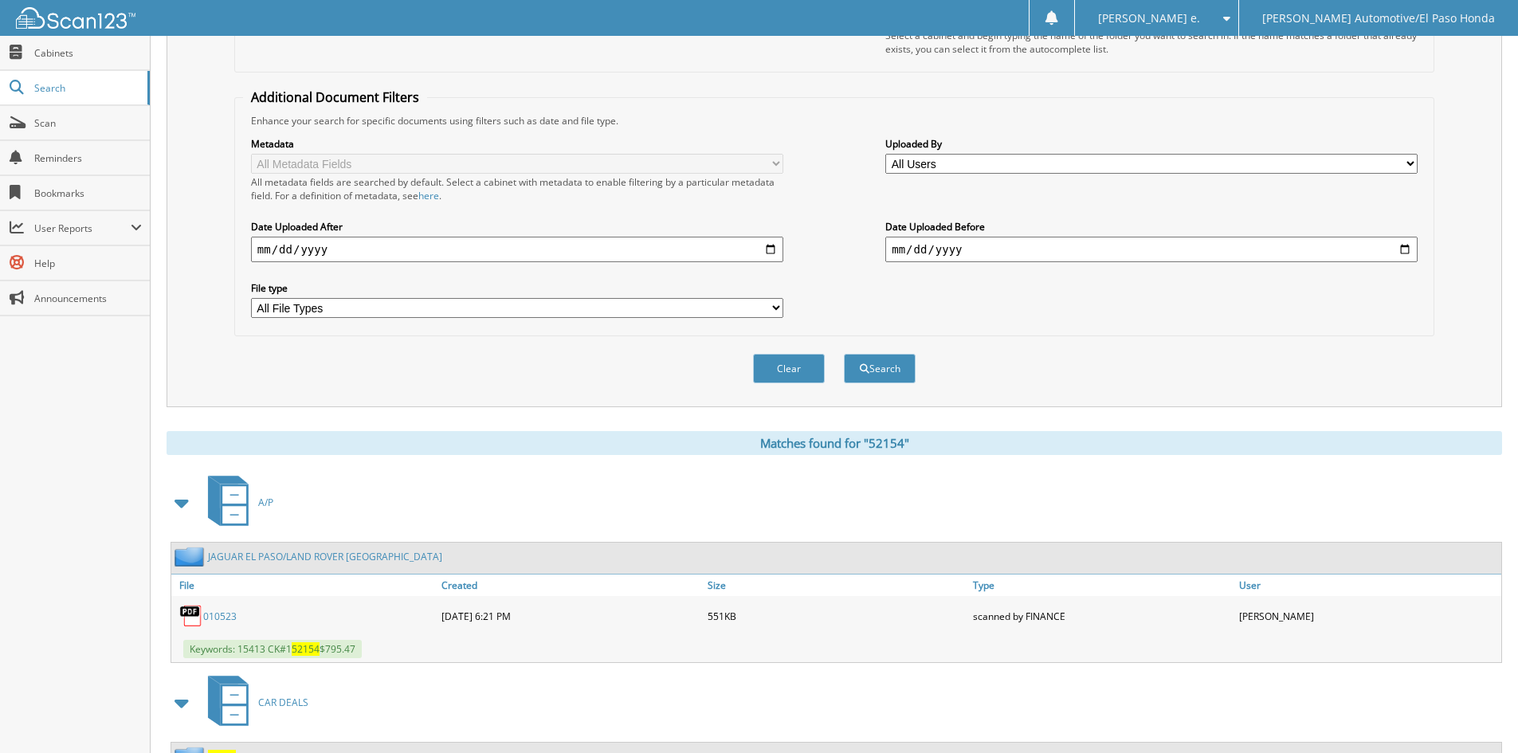
scroll to position [426, 0]
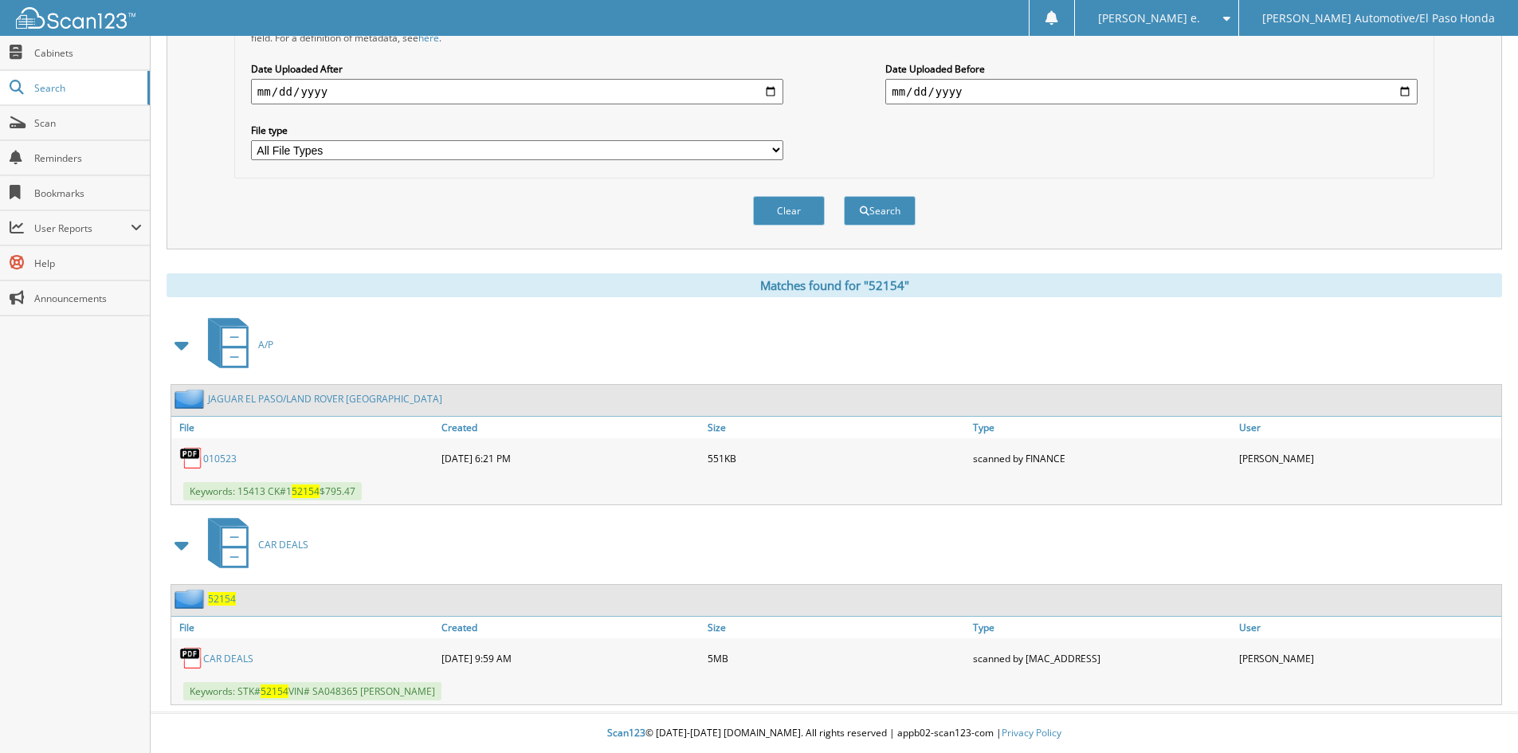
click at [224, 599] on span "52154" at bounding box center [222, 599] width 28 height 14
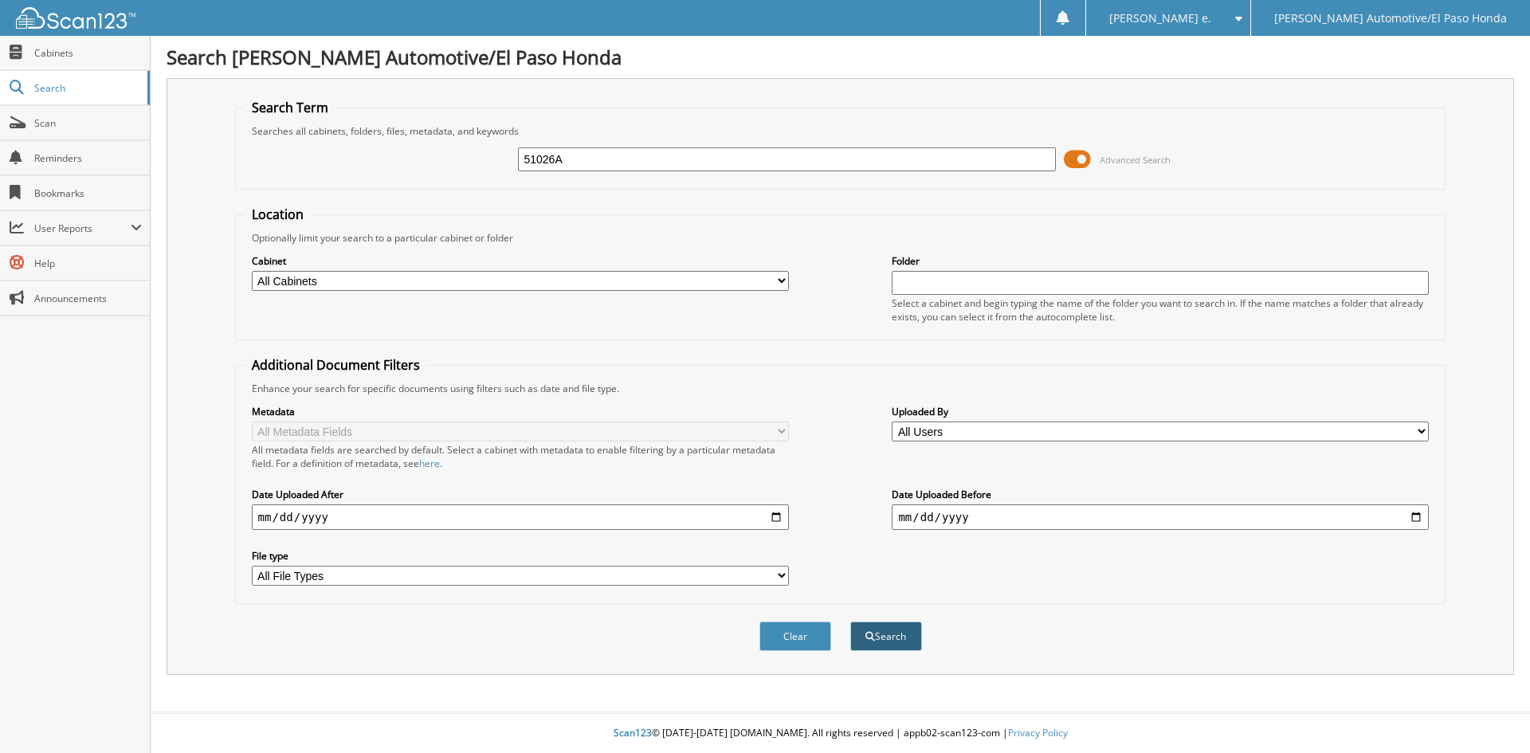
type input "51026A"
click at [886, 639] on button "Search" at bounding box center [887, 636] width 72 height 29
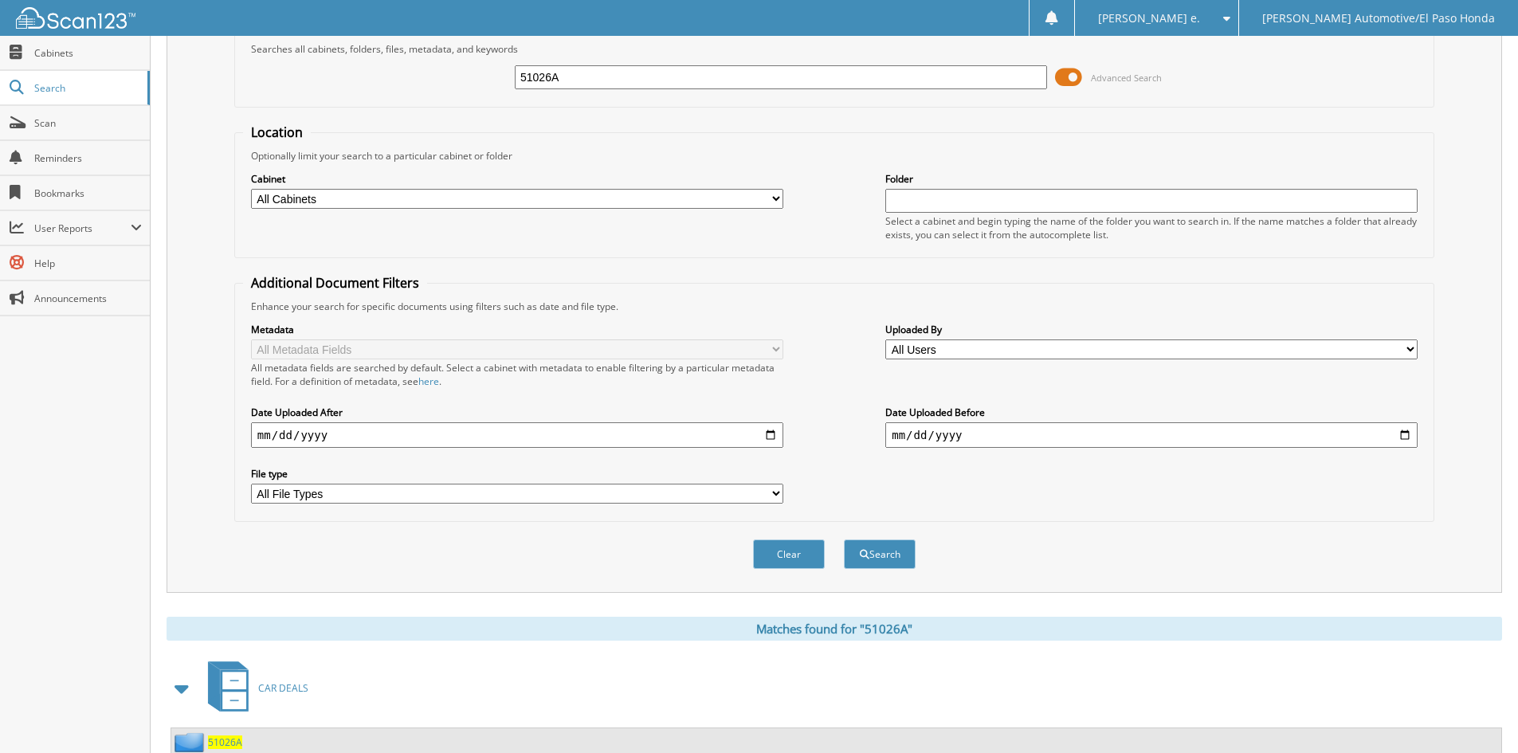
scroll to position [226, 0]
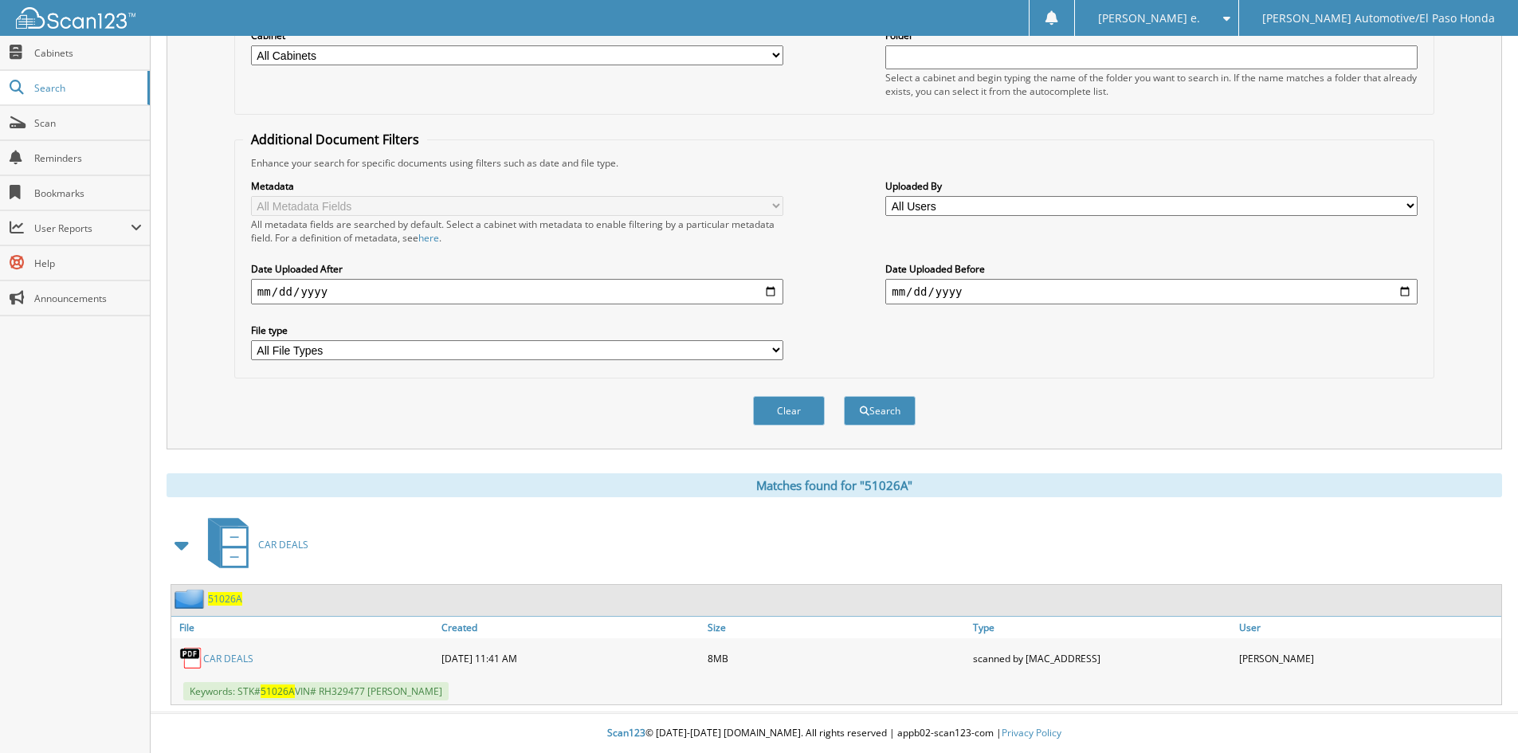
click at [226, 596] on span "51026A" at bounding box center [225, 599] width 34 height 14
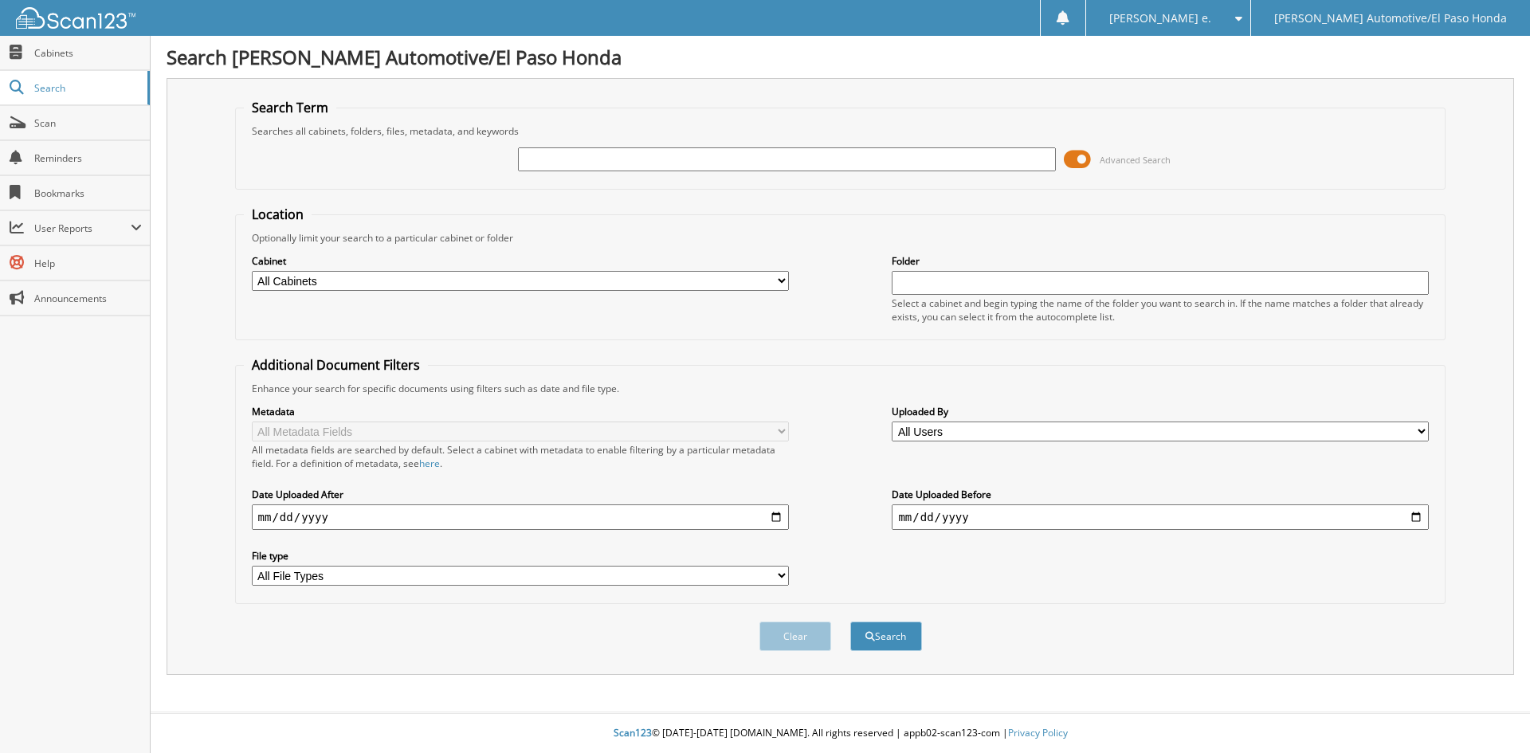
click at [594, 165] on input "text" at bounding box center [786, 159] width 537 height 24
type input "52008A"
click at [882, 637] on button "Search" at bounding box center [887, 636] width 72 height 29
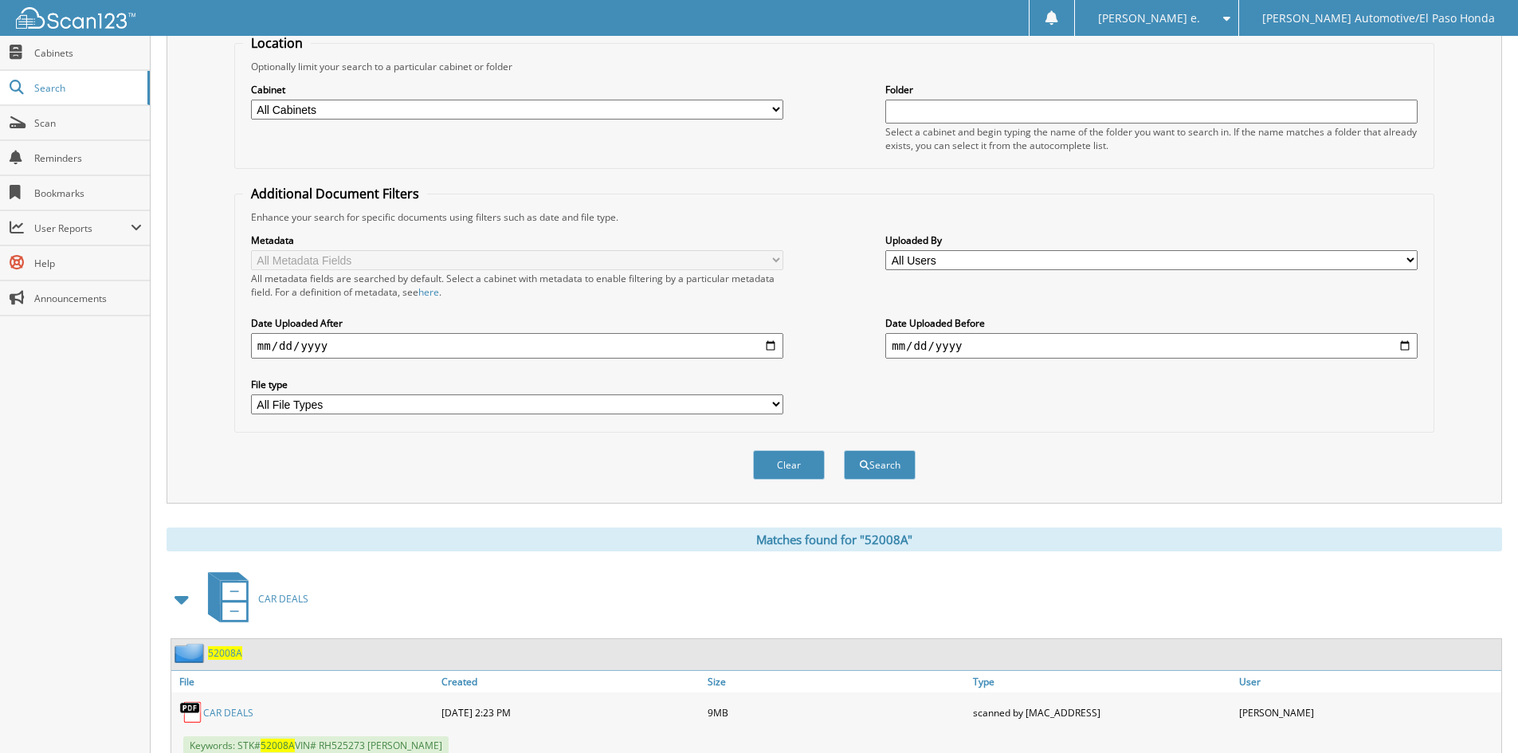
scroll to position [226, 0]
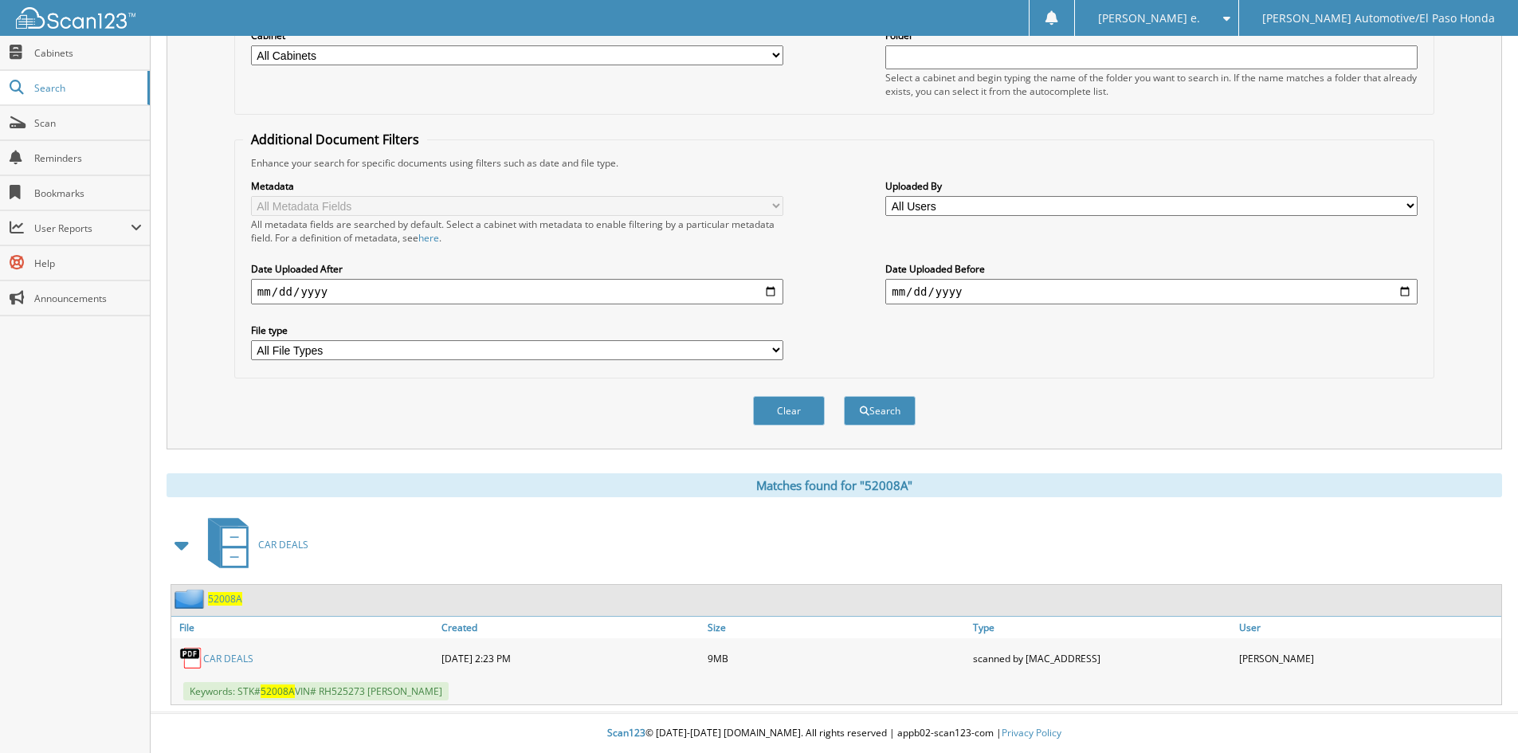
click at [231, 599] on span "52008A" at bounding box center [225, 599] width 34 height 14
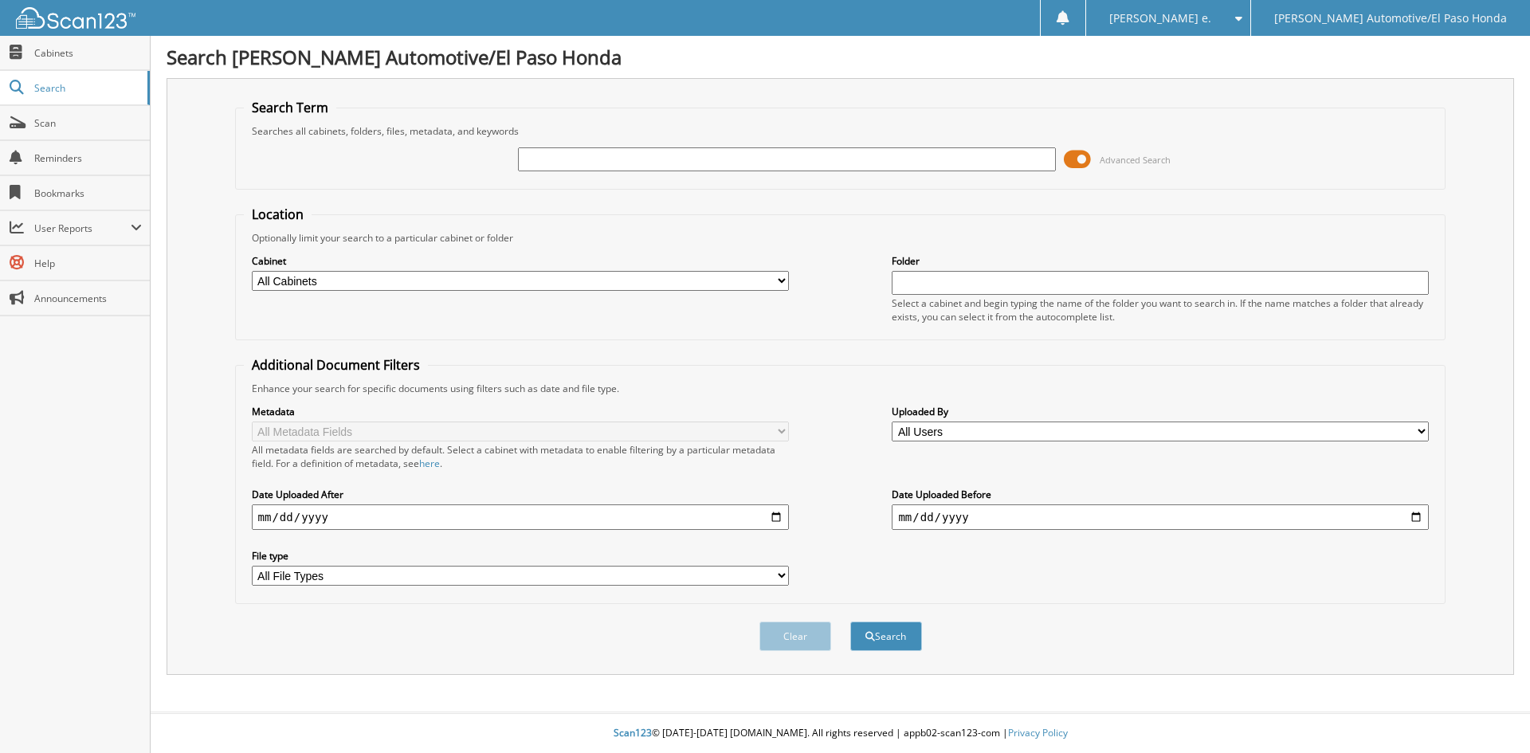
click at [671, 151] on input "text" at bounding box center [786, 159] width 537 height 24
type input "51683"
click at [883, 641] on button "Search" at bounding box center [887, 636] width 72 height 29
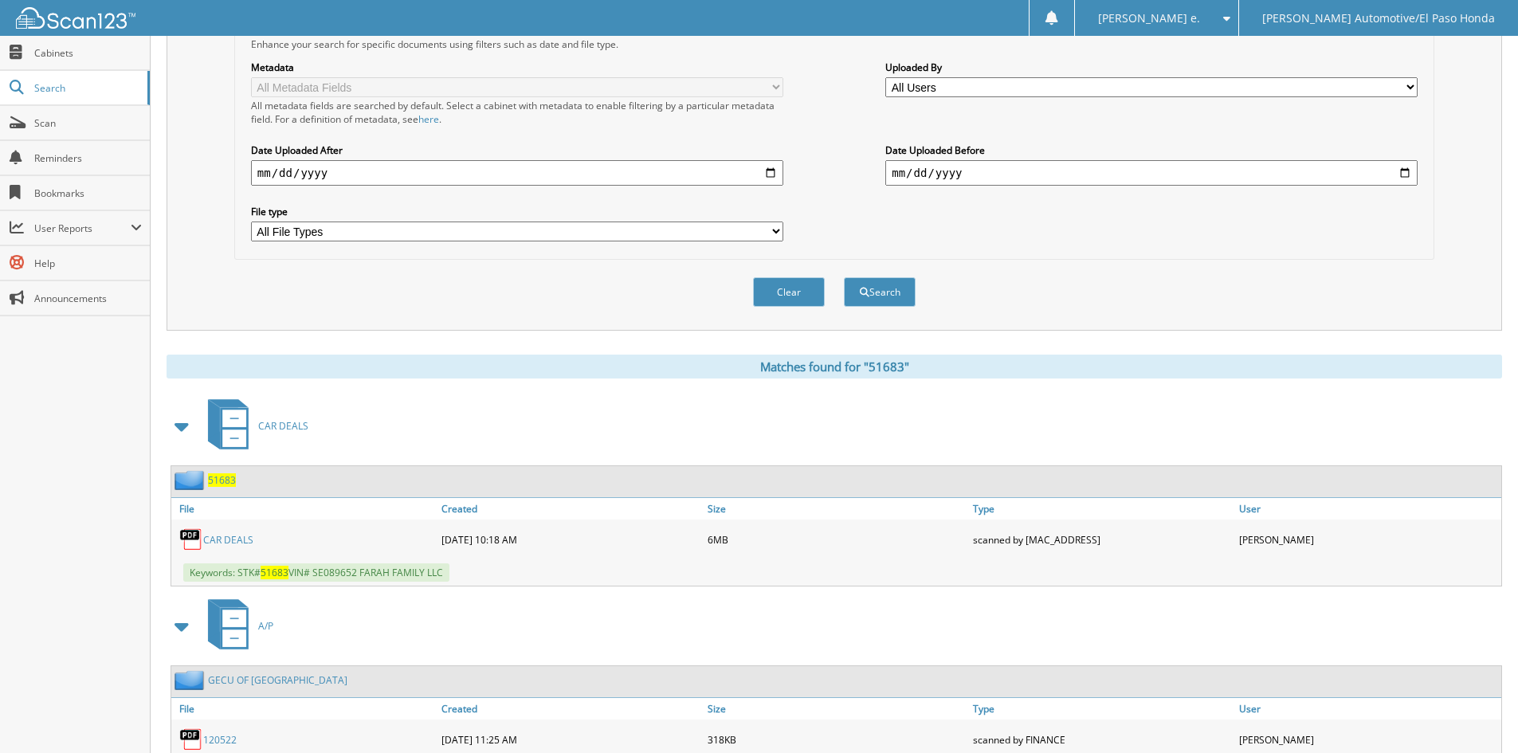
scroll to position [426, 0]
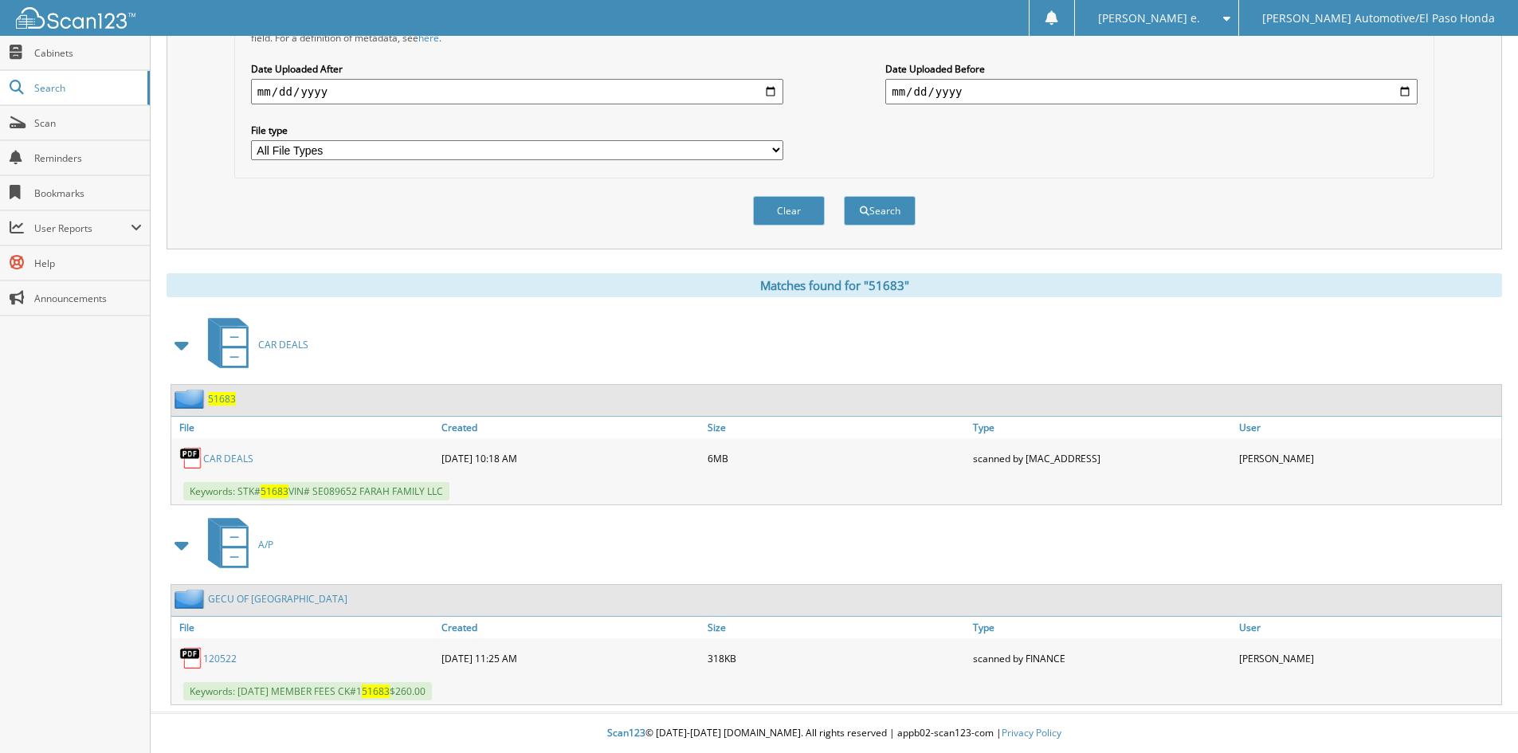
click at [214, 397] on span "51683" at bounding box center [222, 399] width 28 height 14
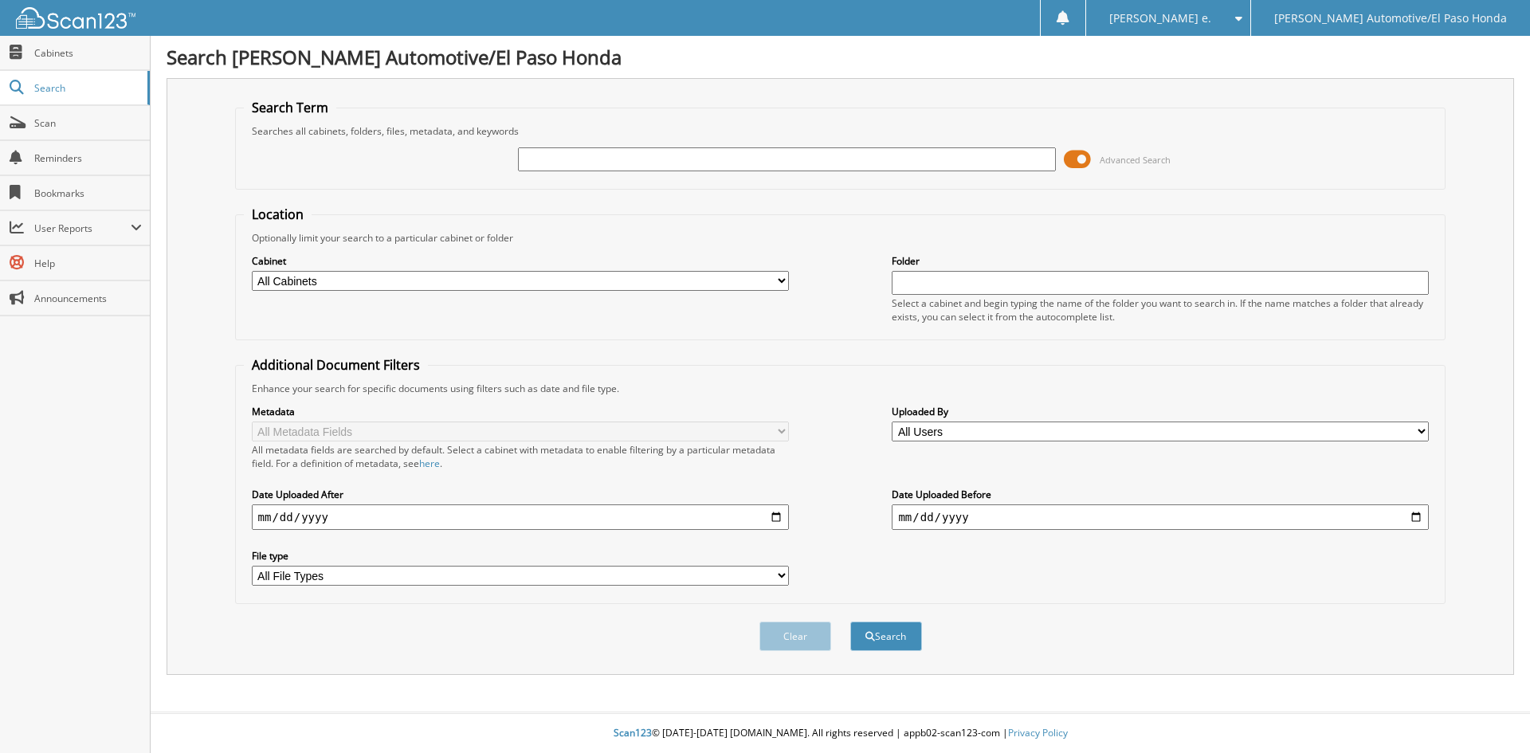
drag, startPoint x: 550, startPoint y: 162, endPoint x: 541, endPoint y: 162, distance: 8.8
click at [549, 162] on input "text" at bounding box center [786, 159] width 537 height 24
type input "51529B"
click at [898, 640] on button "Search" at bounding box center [887, 636] width 72 height 29
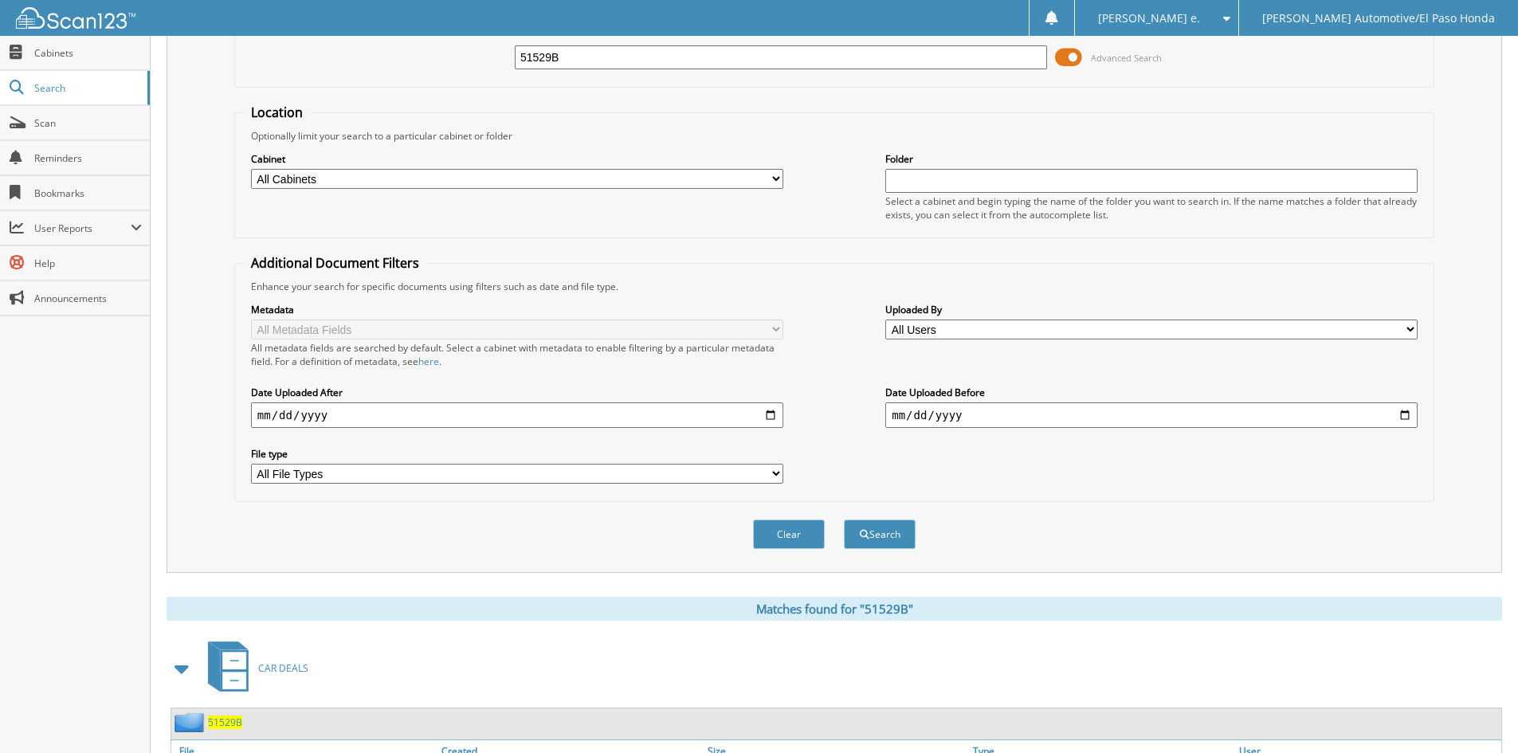
scroll to position [226, 0]
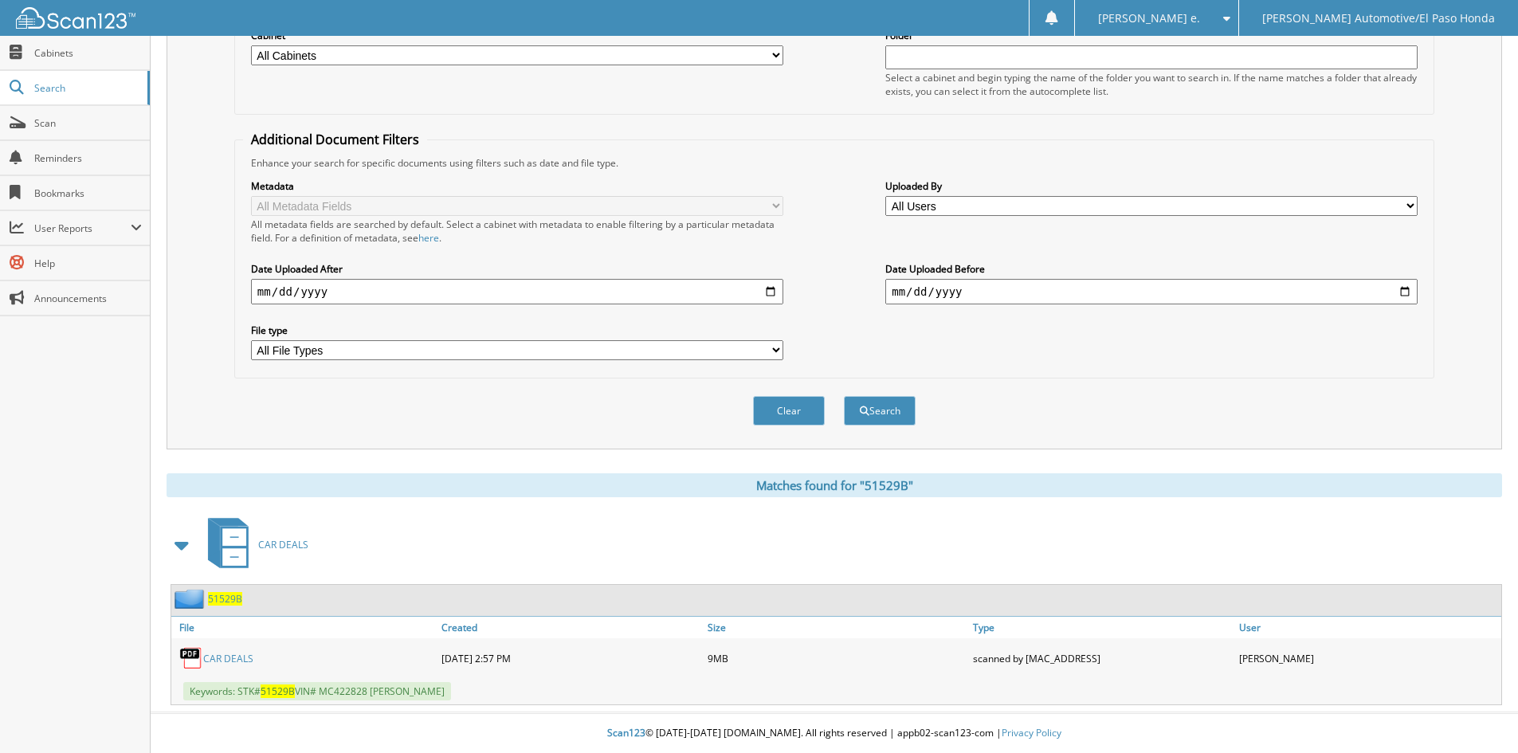
click at [220, 598] on span "51529B" at bounding box center [225, 599] width 34 height 14
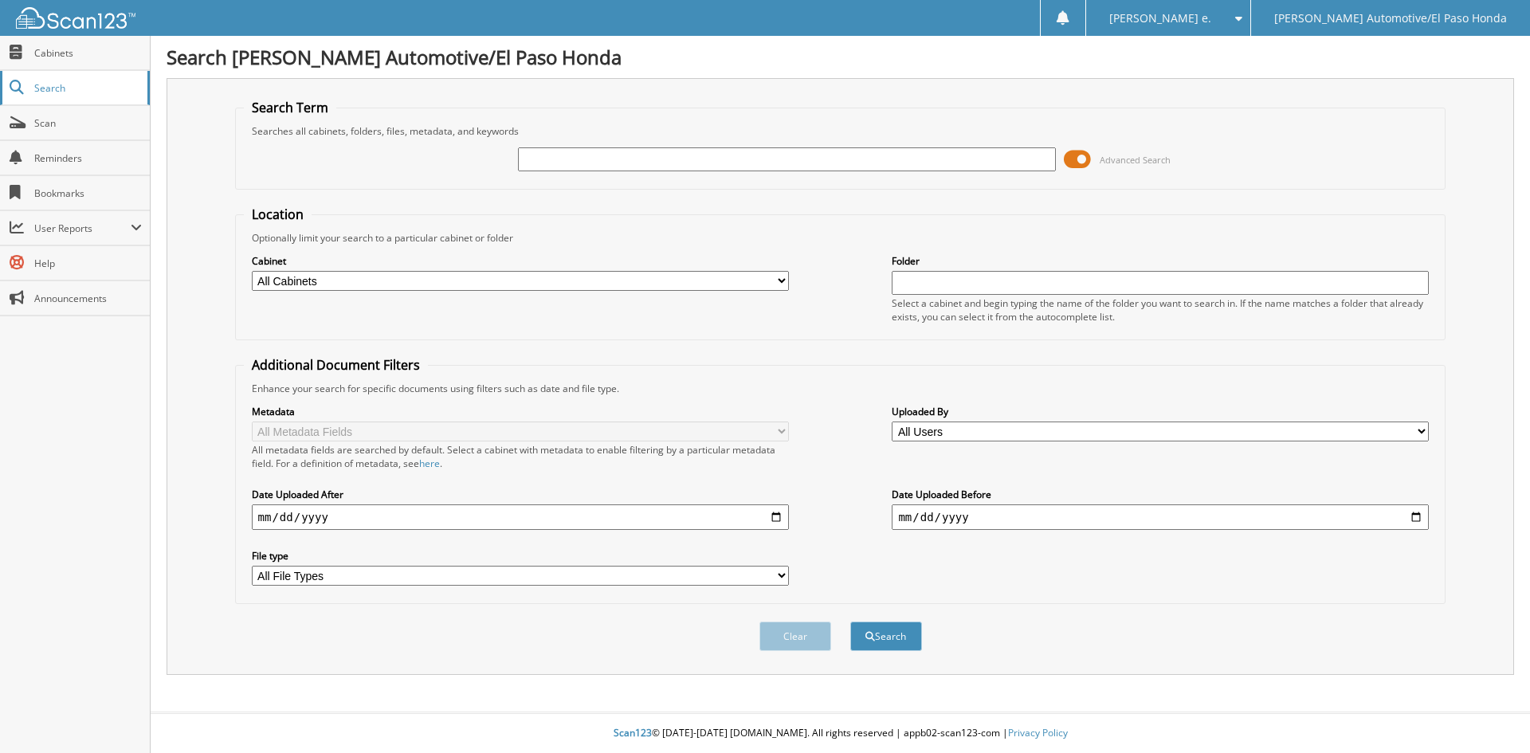
click at [51, 88] on span "Search" at bounding box center [86, 88] width 105 height 14
click at [576, 158] on input "text" at bounding box center [786, 159] width 537 height 24
type input "51321"
click at [895, 633] on button "Search" at bounding box center [887, 636] width 72 height 29
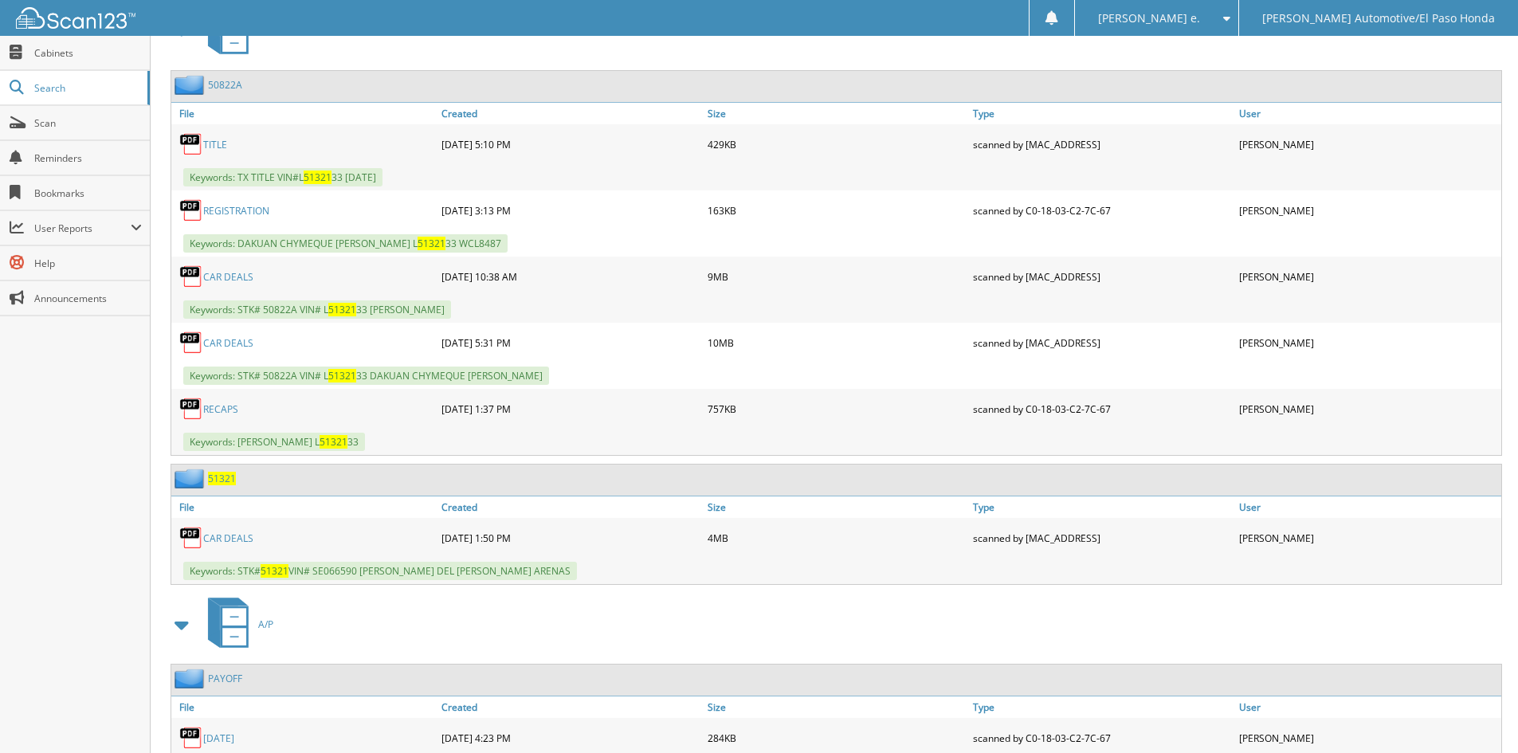
scroll to position [820, 0]
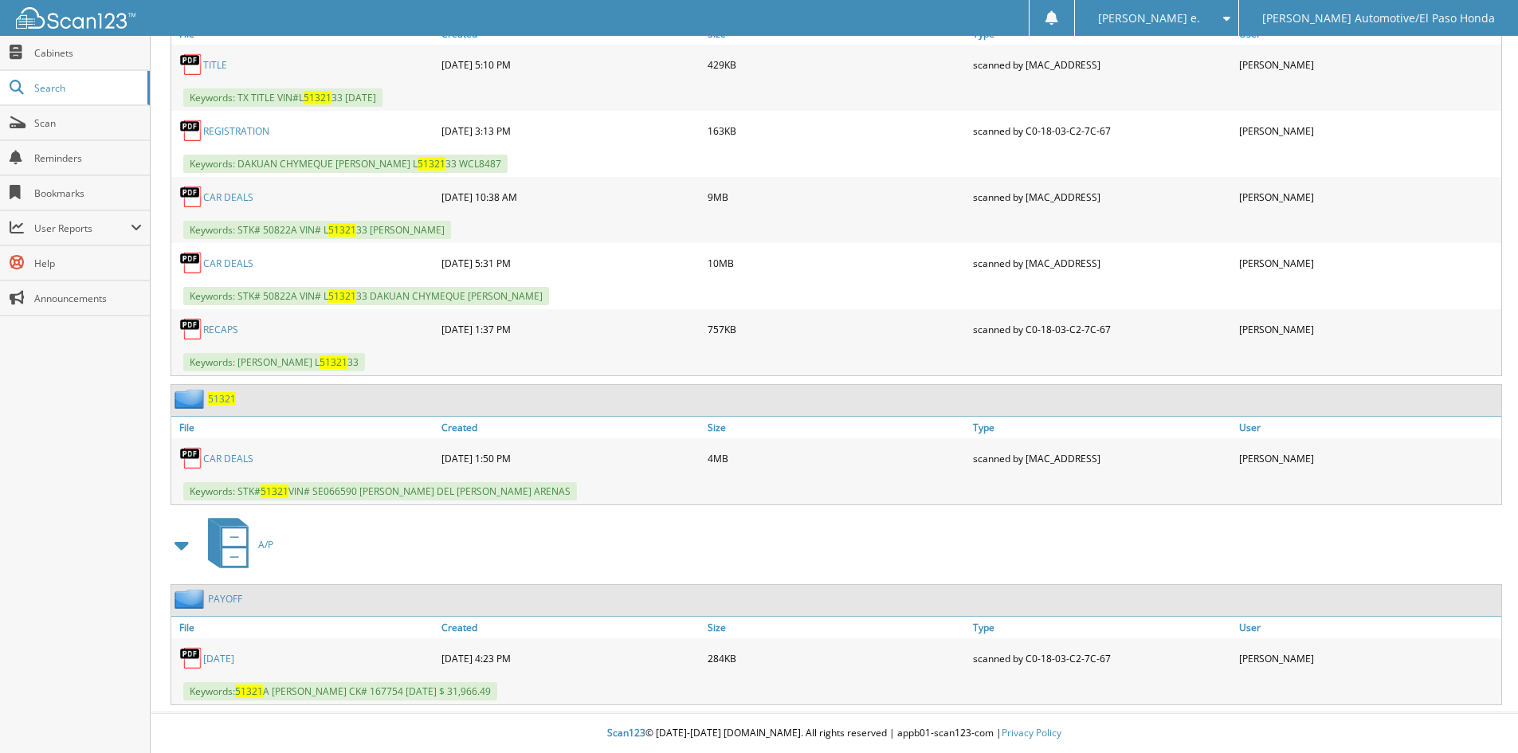
click at [218, 402] on span "51321" at bounding box center [222, 399] width 28 height 14
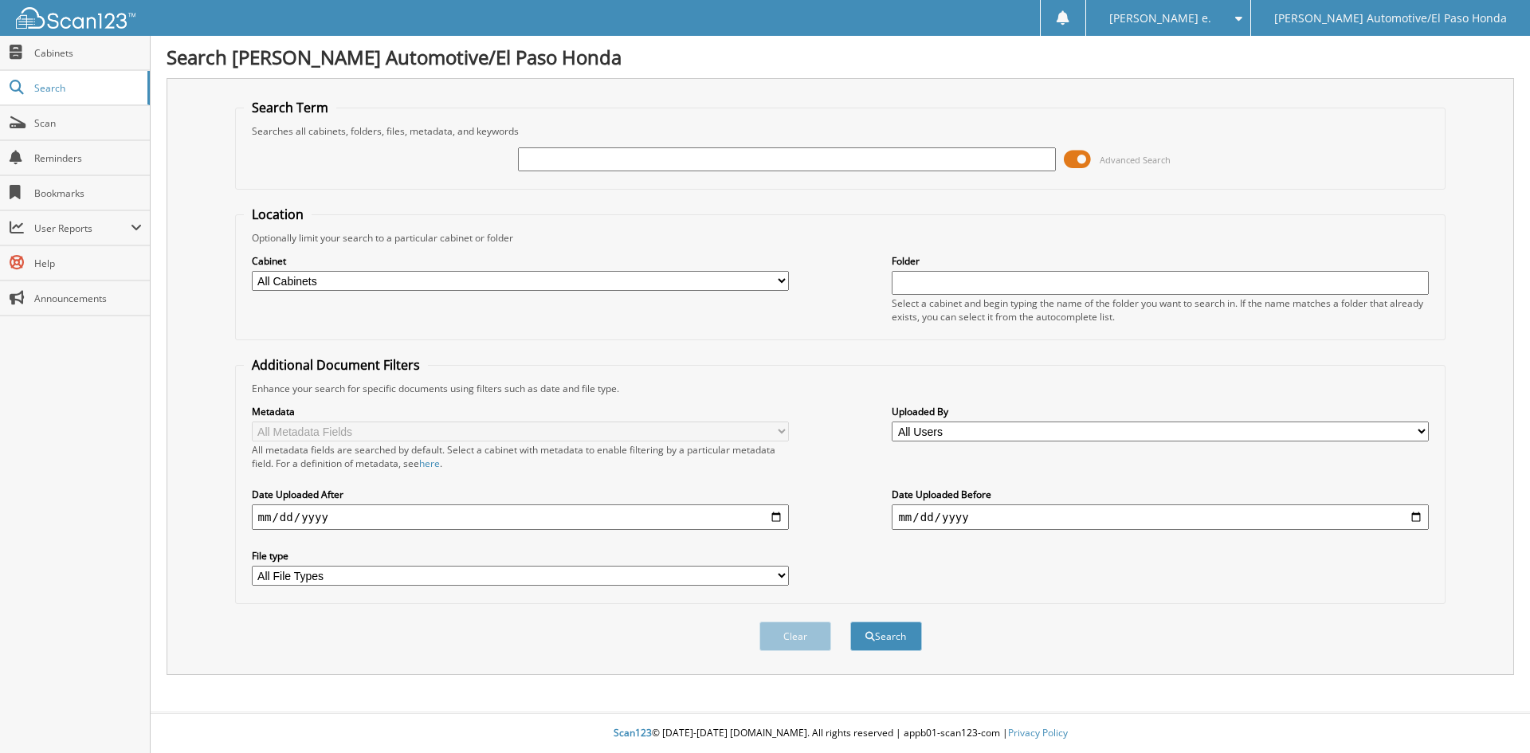
click at [567, 158] on input "text" at bounding box center [786, 159] width 537 height 24
type input "51953A"
click at [893, 634] on button "Search" at bounding box center [887, 636] width 72 height 29
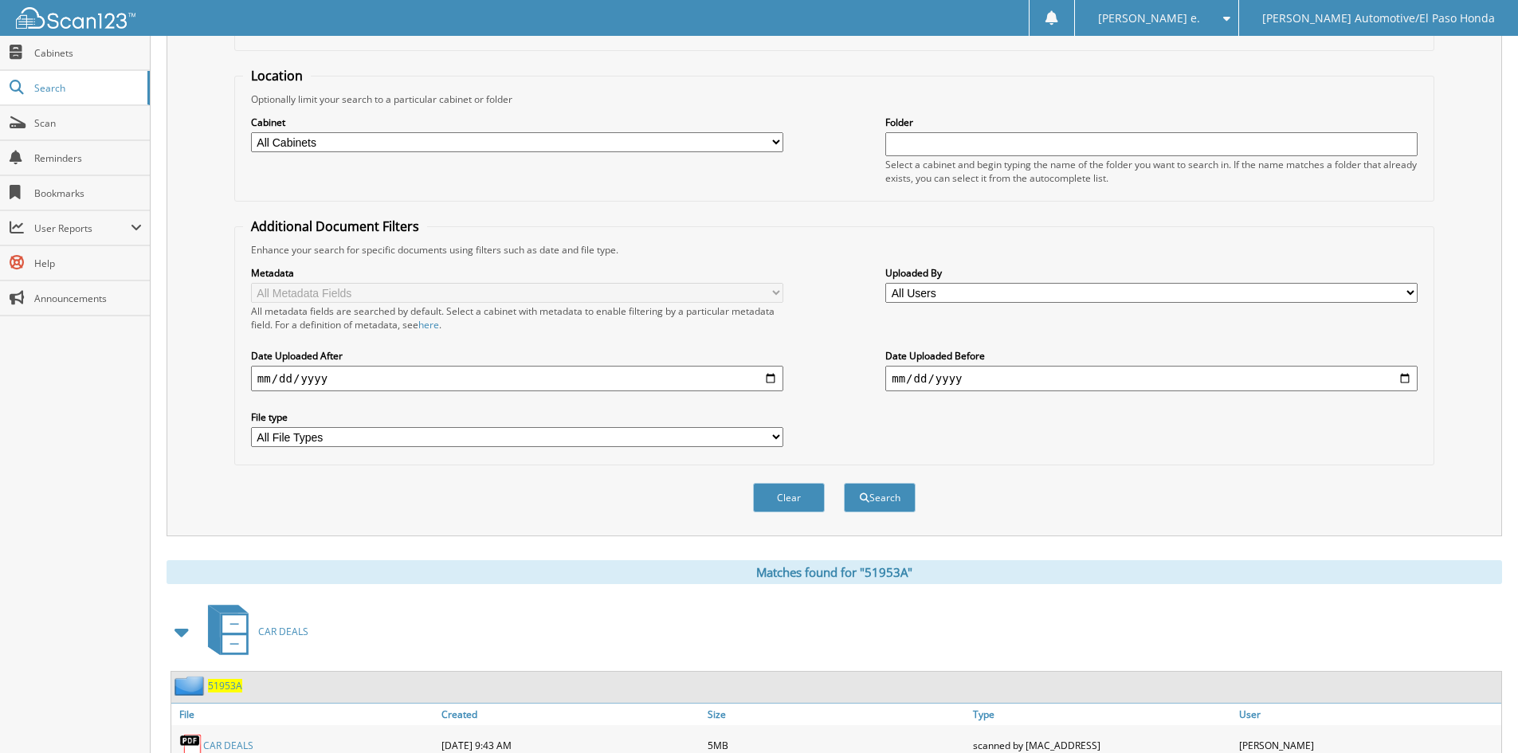
scroll to position [226, 0]
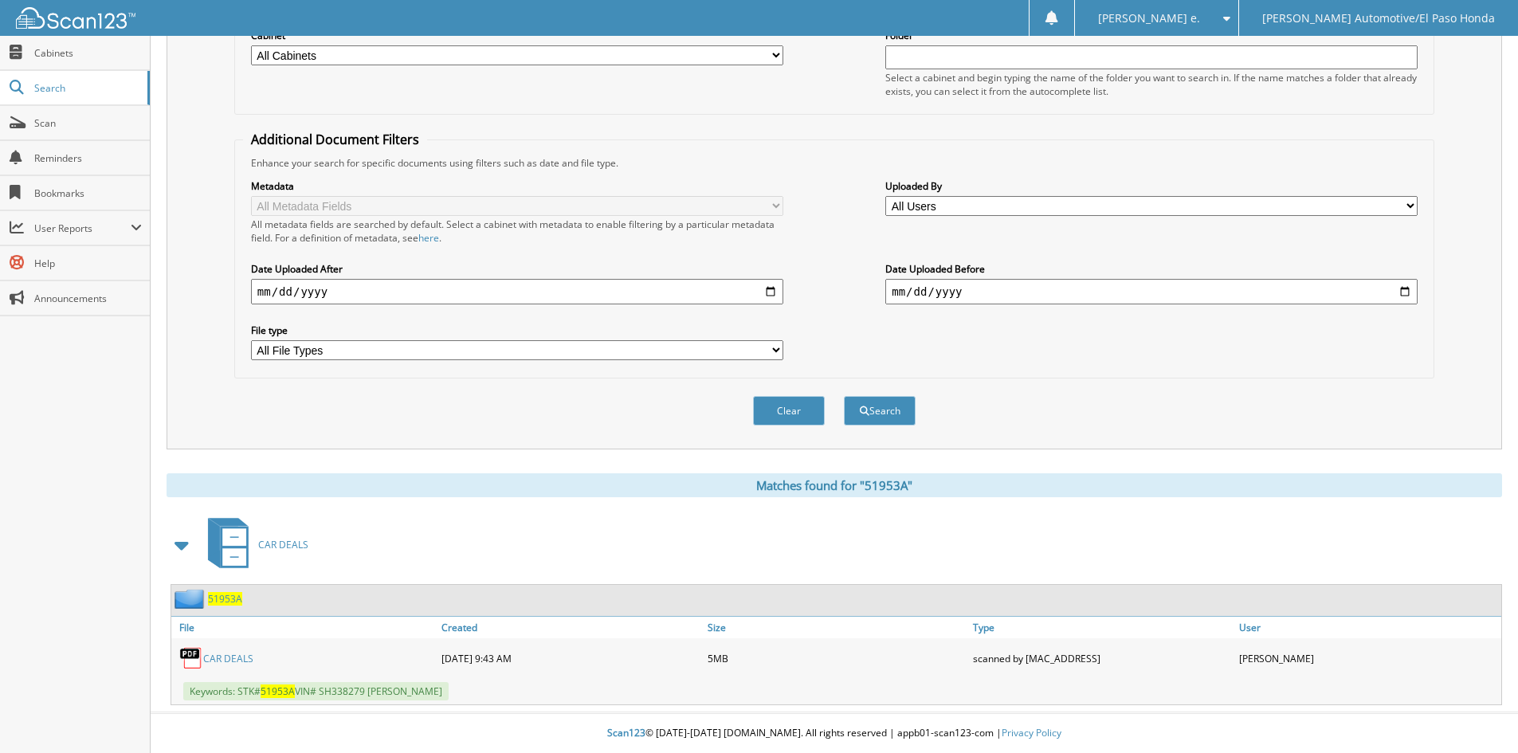
click at [222, 595] on span "51953A" at bounding box center [225, 599] width 34 height 14
